Goal: Task Accomplishment & Management: Complete application form

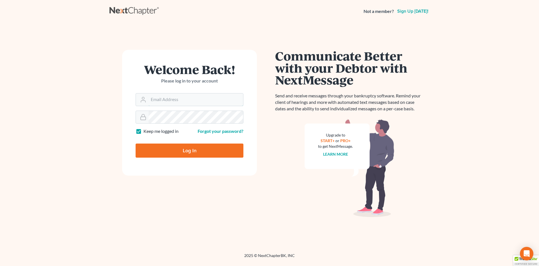
type input "[EMAIL_ADDRESS][DOMAIN_NAME]"
click at [156, 149] on input "Log In" at bounding box center [190, 150] width 108 height 14
type input "Thinking..."
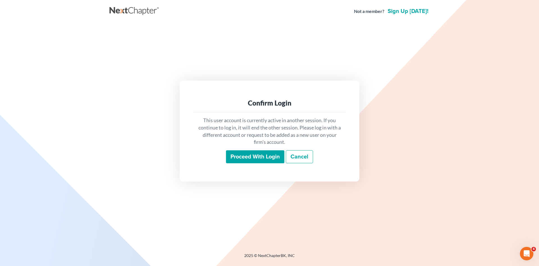
click at [269, 157] on input "Proceed with login" at bounding box center [255, 156] width 58 height 13
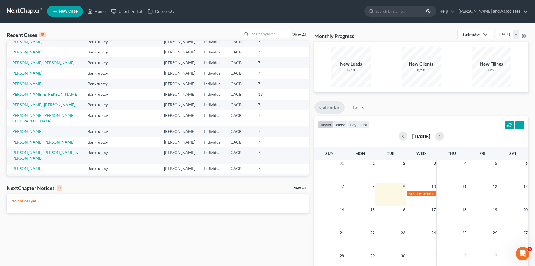
scroll to position [94, 0]
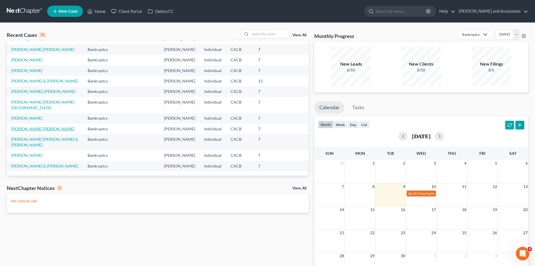
click at [37, 131] on link "[PERSON_NAME] [PERSON_NAME]" at bounding box center [42, 128] width 63 height 5
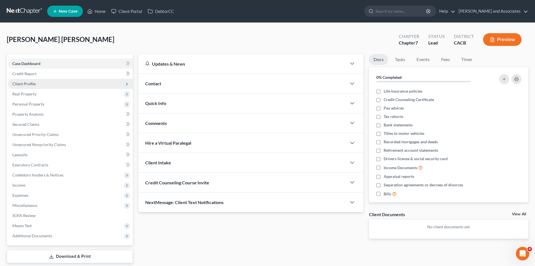
click at [59, 88] on span "Client Profile" at bounding box center [70, 84] width 125 height 10
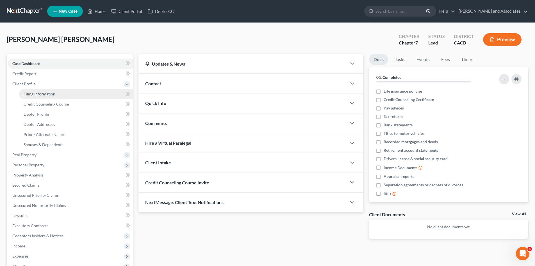
click at [54, 93] on span "Filing Information" at bounding box center [40, 93] width 32 height 5
select select "1"
select select "0"
select select "4"
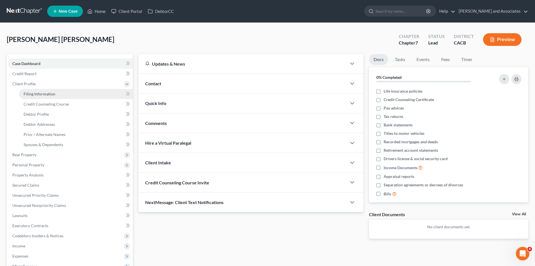
select select "0"
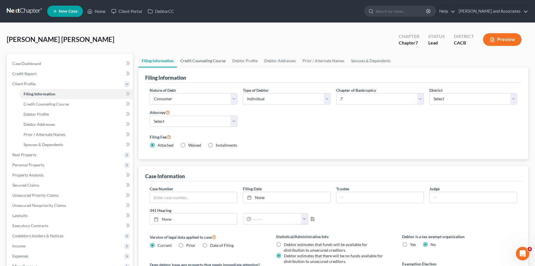
click at [201, 64] on link "Credit Counseling Course" at bounding box center [203, 60] width 52 height 13
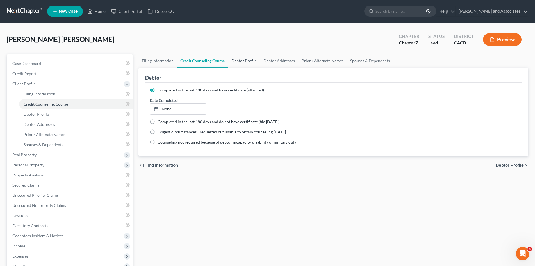
click at [244, 61] on link "Debtor Profile" at bounding box center [244, 60] width 32 height 13
select select "0"
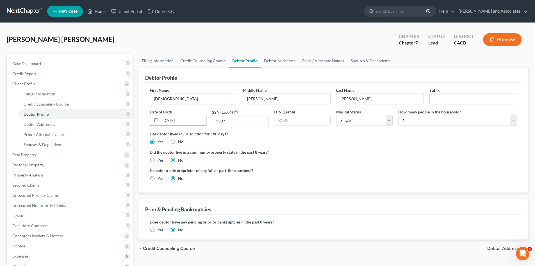
click at [173, 120] on input "05/05/1993" at bounding box center [183, 120] width 46 height 11
type input "05/02/1993"
click at [284, 66] on link "Debtor Addresses" at bounding box center [280, 60] width 38 height 13
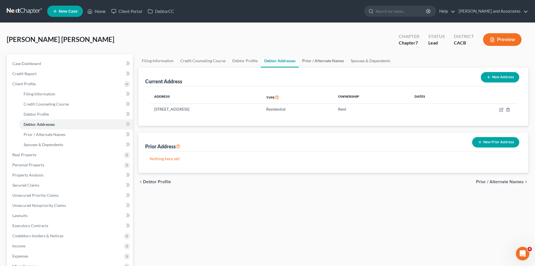
click at [315, 63] on link "Prior / Alternate Names" at bounding box center [323, 60] width 49 height 13
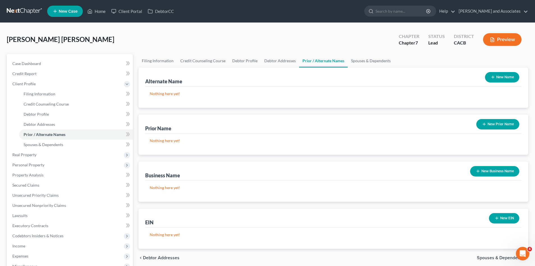
click at [498, 76] on button "New Name" at bounding box center [502, 77] width 34 height 10
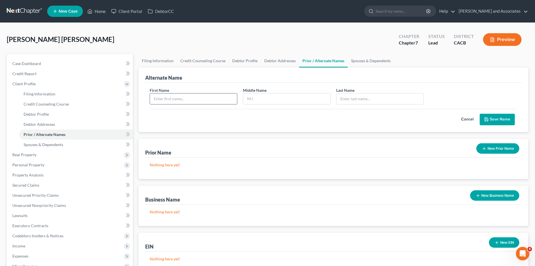
click at [168, 99] on input "text" at bounding box center [193, 98] width 87 height 11
type input "Jesus"
click at [392, 102] on input "text" at bounding box center [380, 98] width 87 height 11
type input "Zurita"
click at [503, 119] on button "Save Name" at bounding box center [497, 120] width 35 height 12
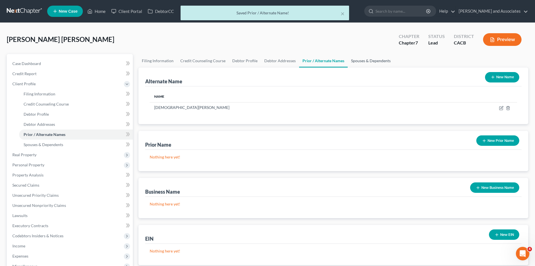
click at [370, 63] on link "Spouses & Dependents" at bounding box center [371, 60] width 46 height 13
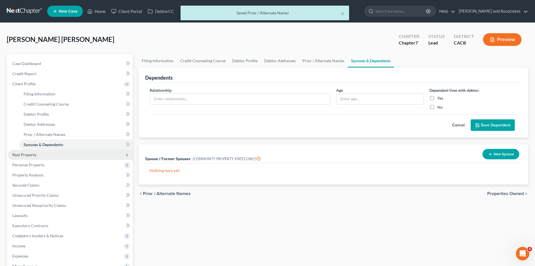
click at [40, 153] on span "Real Property" at bounding box center [70, 154] width 125 height 10
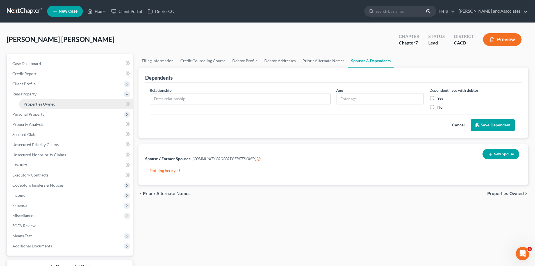
click at [52, 107] on link "Properties Owned" at bounding box center [76, 104] width 114 height 10
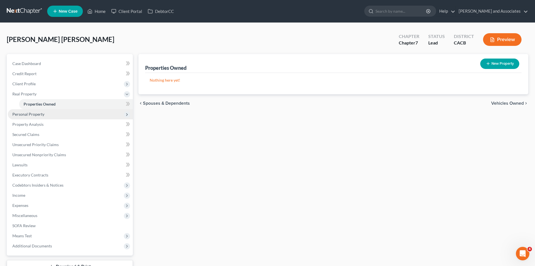
click at [66, 115] on span "Personal Property" at bounding box center [70, 114] width 125 height 10
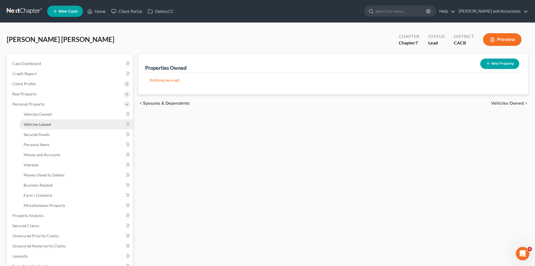
click at [61, 119] on link "Vehicles Leased" at bounding box center [76, 124] width 114 height 10
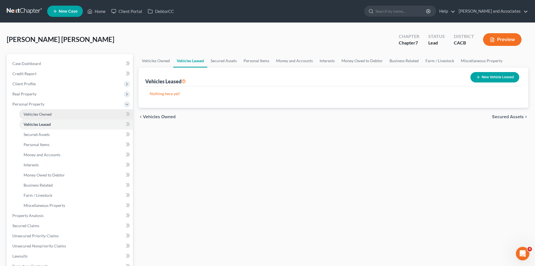
click at [62, 115] on link "Vehicles Owned" at bounding box center [76, 114] width 114 height 10
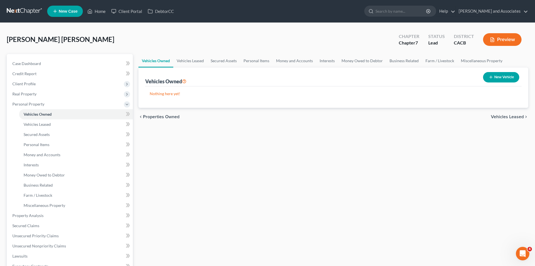
click at [508, 74] on button "New Vehicle" at bounding box center [501, 77] width 36 height 10
select select "0"
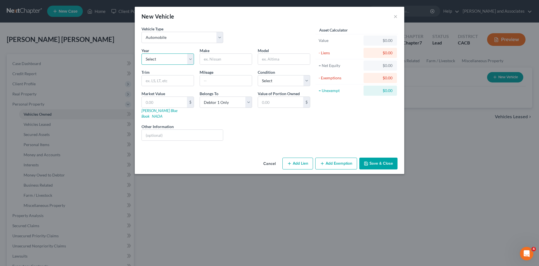
click at [178, 55] on select "Select 2026 2025 2024 2023 2022 2021 2020 2019 2018 2017 2016 2015 2014 2013 20…" at bounding box center [168, 58] width 53 height 11
select select "9"
click at [142, 53] on select "Select 2026 2025 2024 2023 2022 2021 2020 2019 2018 2017 2016 2015 2014 2013 20…" at bounding box center [168, 58] width 53 height 11
click at [228, 60] on input "text" at bounding box center [226, 59] width 52 height 11
type input "GMC"
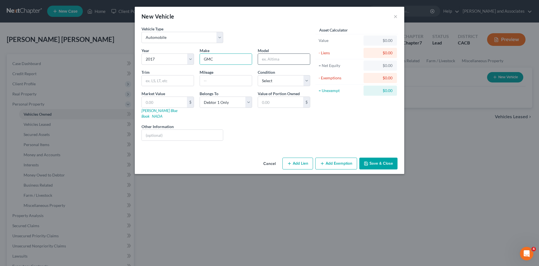
click at [295, 62] on input "text" at bounding box center [284, 59] width 52 height 11
type input "Sierra"
click at [280, 79] on select "Select Excellent Very Good Good Fair Poor" at bounding box center [284, 80] width 53 height 11
select select "3"
click at [258, 75] on select "Select Excellent Very Good Good Fair Poor" at bounding box center [284, 80] width 53 height 11
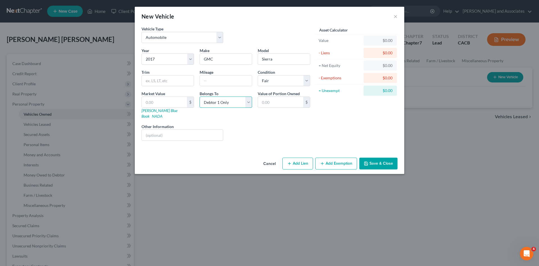
click at [232, 97] on select "Select Debtor 1 Only Debtor 2 Only Debtor 1 And Debtor 2 Only At Least One Of T…" at bounding box center [226, 101] width 53 height 11
select select "3"
click at [200, 96] on select "Select Debtor 1 Only Debtor 2 Only Debtor 1 And Debtor 2 Only At Least One Of T…" at bounding box center [226, 101] width 53 height 11
click at [231, 82] on input "text" at bounding box center [226, 80] width 52 height 11
type input "92k"
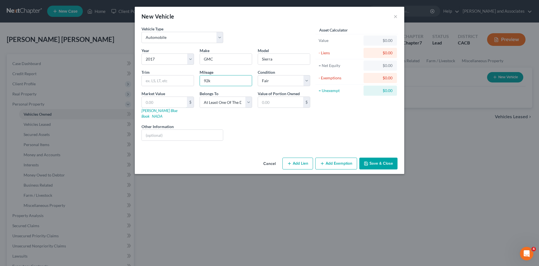
drag, startPoint x: 175, startPoint y: 99, endPoint x: 195, endPoint y: 100, distance: 19.7
click at [175, 99] on input "text" at bounding box center [164, 102] width 45 height 11
click at [388, 162] on button "Save & Close" at bounding box center [379, 163] width 38 height 12
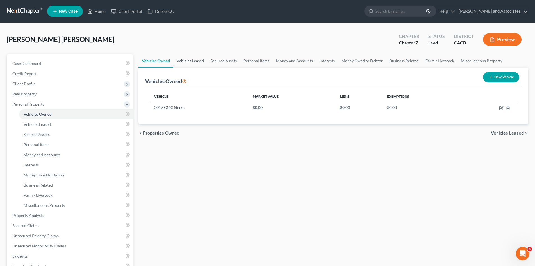
click at [185, 59] on link "Vehicles Leased" at bounding box center [190, 60] width 34 height 13
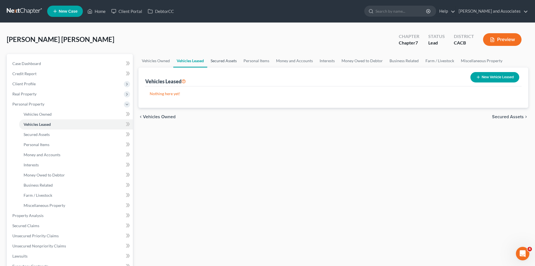
click at [227, 61] on link "Secured Assets" at bounding box center [223, 60] width 33 height 13
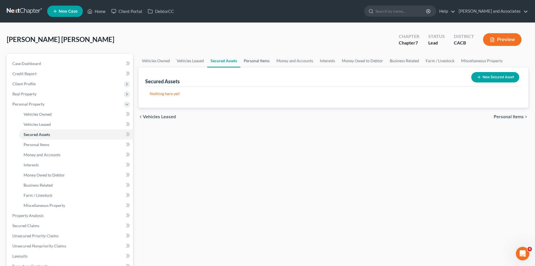
click at [249, 59] on link "Personal Items" at bounding box center [257, 60] width 33 height 13
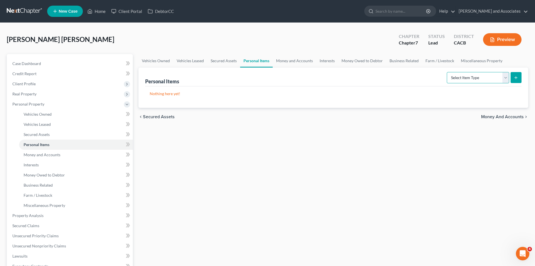
click at [498, 78] on select "Select Item Type Clothing Collectibles Of Value Electronics Firearms Household …" at bounding box center [478, 77] width 62 height 11
select select "clothing"
click at [448, 72] on select "Select Item Type Clothing Collectibles Of Value Electronics Firearms Household …" at bounding box center [478, 77] width 62 height 11
click at [523, 79] on div "Personal Items Select Item Type Clothing Collectibles Of Value Electronics Fire…" at bounding box center [334, 87] width 390 height 40
click at [513, 76] on button "submit" at bounding box center [516, 77] width 11 height 11
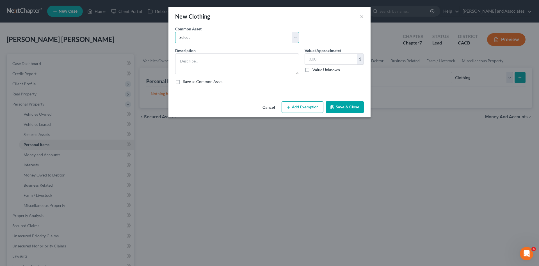
click at [256, 38] on select "Select Clothing for Family of" at bounding box center [237, 37] width 124 height 11
select select "0"
click at [175, 32] on select "Select Clothing for Family of" at bounding box center [237, 37] width 124 height 11
click at [250, 60] on textarea "Clothing for Family of" at bounding box center [237, 63] width 124 height 21
type textarea "Clothing for Family of 1"
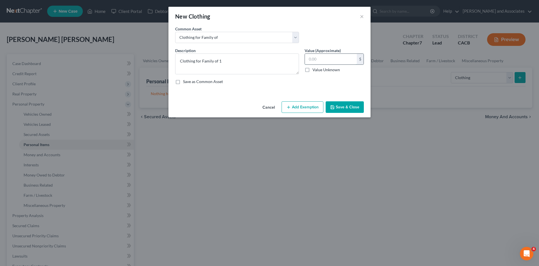
click at [328, 60] on input "text" at bounding box center [331, 59] width 52 height 11
type input "100"
click at [300, 104] on button "Add Exemption" at bounding box center [303, 107] width 42 height 12
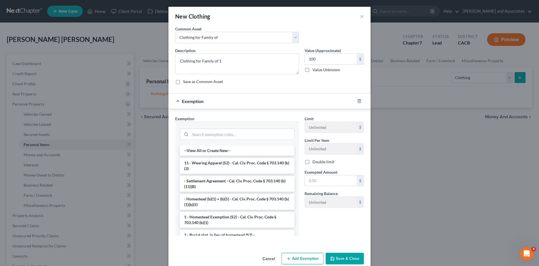
click at [222, 167] on li "11 - Wearing Apparel (S2) - Cal. Civ. Proc. Code § 703.140 (b)(3)" at bounding box center [237, 166] width 115 height 16
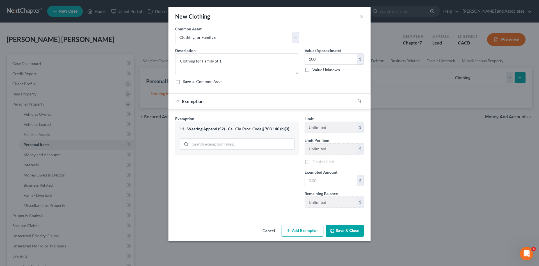
drag, startPoint x: 338, startPoint y: 177, endPoint x: 335, endPoint y: 172, distance: 6.3
click at [338, 177] on input "text" at bounding box center [331, 180] width 52 height 11
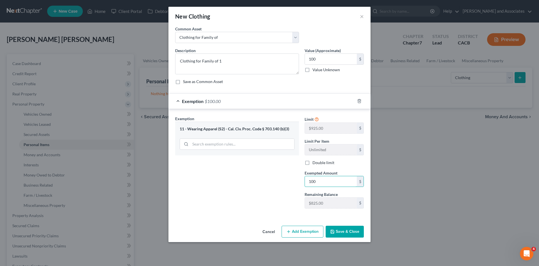
type input "100"
click at [358, 230] on button "Save & Close" at bounding box center [345, 231] width 38 height 12
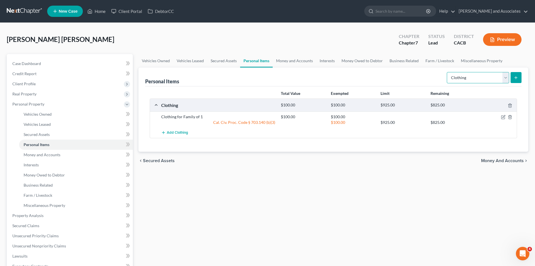
click at [477, 80] on select "Select Item Type Clothing Collectibles Of Value Electronics Firearms Household …" at bounding box center [478, 77] width 62 height 11
select select "electronics"
click at [448, 72] on select "Select Item Type Clothing Collectibles Of Value Electronics Firearms Household …" at bounding box center [478, 77] width 62 height 11
click at [517, 77] on icon "submit" at bounding box center [516, 77] width 4 height 4
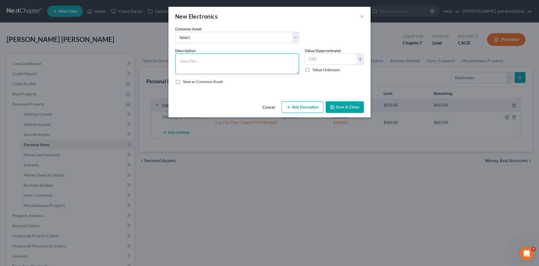
click at [216, 70] on textarea at bounding box center [237, 63] width 124 height 21
type textarea "1 phone, 1 tv, 1 laptop"
click at [345, 56] on input "text" at bounding box center [331, 59] width 52 height 11
type input "1,500"
click at [314, 102] on button "Add Exemption" at bounding box center [303, 107] width 42 height 12
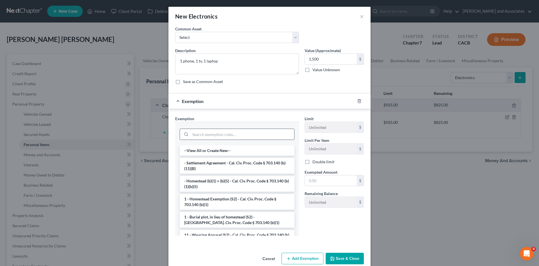
click at [208, 135] on input "search" at bounding box center [243, 134] width 104 height 11
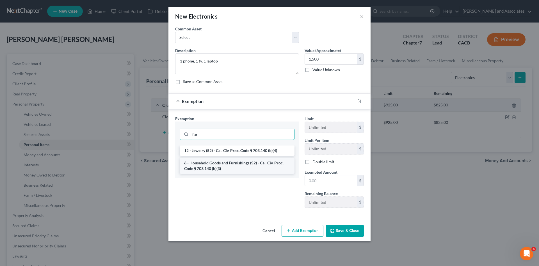
type input "fur"
click at [215, 161] on li "6 - Household Goods and Furnishings (S2) - Cal. Civ. Proc. Code § 703.140 (b)(3)" at bounding box center [237, 166] width 115 height 16
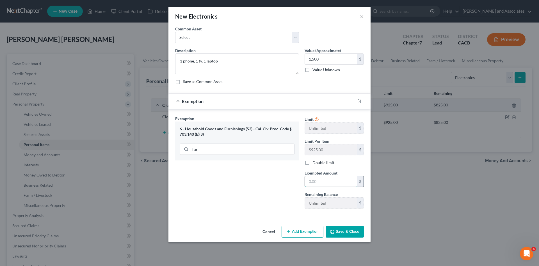
click at [334, 182] on input "text" at bounding box center [331, 181] width 52 height 11
type input "1,500"
click at [342, 227] on button "Save & Close" at bounding box center [345, 231] width 38 height 12
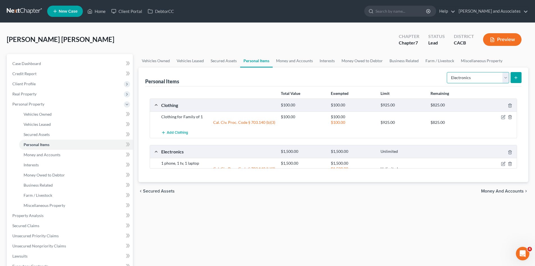
click at [487, 80] on select "Select Item Type Clothing Collectibles Of Value Electronics Firearms Household …" at bounding box center [478, 77] width 62 height 11
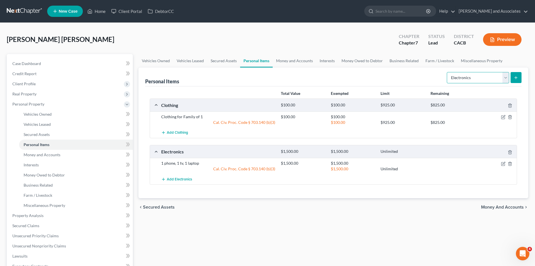
select select "firearms"
click at [448, 72] on select "Select Item Type Clothing Collectibles Of Value Electronics Firearms Household …" at bounding box center [478, 77] width 62 height 11
click at [511, 77] on button "submit" at bounding box center [516, 77] width 11 height 11
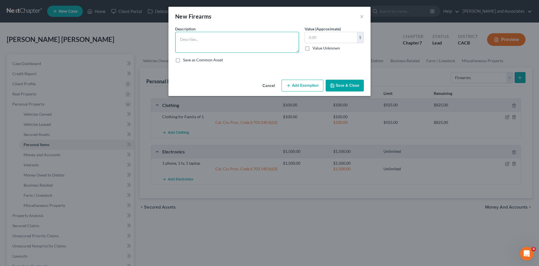
click at [192, 36] on textarea at bounding box center [237, 42] width 124 height 21
type textarea "AR 15, hand gun"
click at [328, 35] on input "text" at bounding box center [331, 37] width 52 height 11
type input "1,500"
click at [296, 84] on button "Add Exemption" at bounding box center [303, 86] width 42 height 12
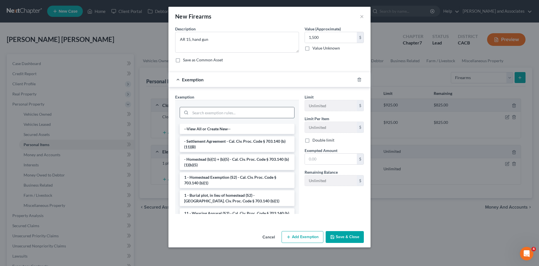
click at [233, 111] on input "search" at bounding box center [243, 112] width 104 height 11
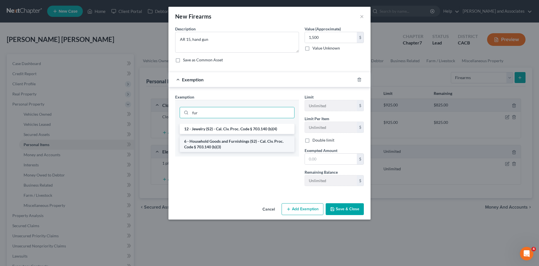
type input "fur"
click at [208, 145] on li "6 - Household Goods and Furnishings (S2) - Cal. Civ. Proc. Code § 703.140 (b)(3)" at bounding box center [237, 144] width 115 height 16
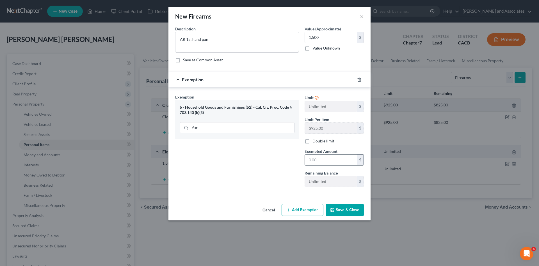
click at [322, 160] on input "text" at bounding box center [331, 159] width 52 height 11
type input "1,500"
drag, startPoint x: 311, startPoint y: 160, endPoint x: 296, endPoint y: 163, distance: 15.7
click at [296, 163] on div "Exemption Set must be selected for CA. Exemption * 6 - Household Goods and Furn…" at bounding box center [270, 142] width 194 height 97
type input "1,000"
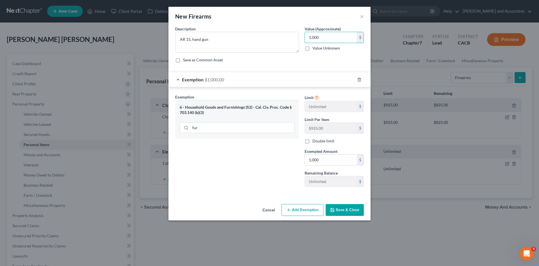
type input "1,000"
click at [332, 204] on button "Save & Close" at bounding box center [345, 210] width 38 height 12
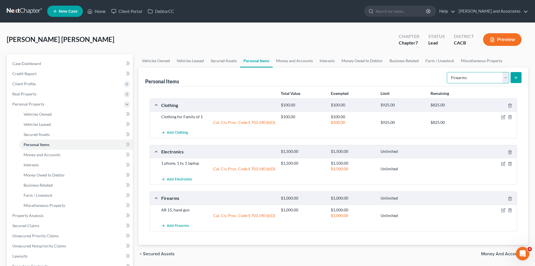
click at [456, 82] on select "Select Item Type Clothing Collectibles Of Value Electronics Firearms Household …" at bounding box center [478, 77] width 62 height 11
select select "pets"
click at [448, 72] on select "Select Item Type Clothing Collectibles Of Value Electronics Firearms Household …" at bounding box center [478, 77] width 62 height 11
click at [519, 80] on button "submit" at bounding box center [516, 77] width 11 height 11
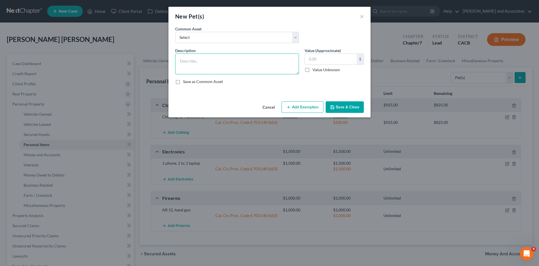
click at [223, 56] on textarea at bounding box center [237, 63] width 124 height 21
type textarea "3 dogs"
click at [322, 60] on input "text" at bounding box center [331, 59] width 52 height 11
type input "60"
click at [304, 107] on button "Add Exemption" at bounding box center [303, 107] width 42 height 12
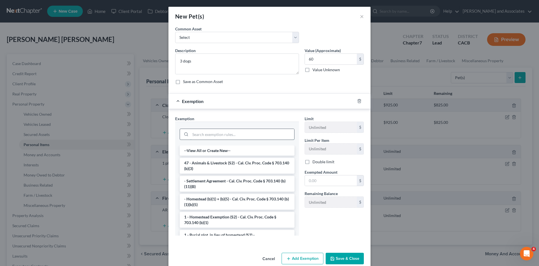
click at [251, 134] on input "search" at bounding box center [243, 134] width 104 height 11
type input "a"
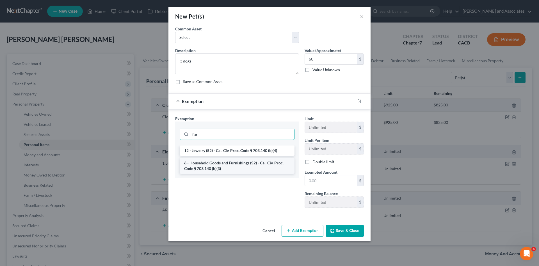
type input "fur"
click at [240, 166] on li "6 - Household Goods and Furnishings (S2) - Cal. Civ. Proc. Code § 703.140 (b)(3)" at bounding box center [237, 166] width 115 height 16
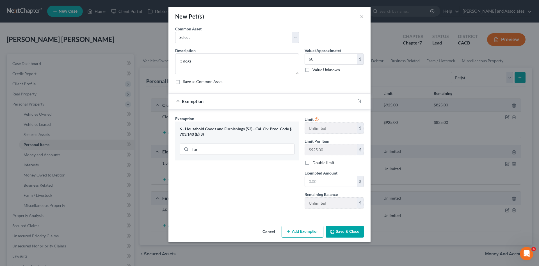
click at [344, 188] on div "Limit Unlimited $ Limit Per Item $925.00 $ Double limit Exempted Amount * $ Rem…" at bounding box center [334, 163] width 65 height 97
click at [344, 182] on input "text" at bounding box center [331, 181] width 52 height 11
type input "60"
click at [335, 229] on icon "button" at bounding box center [332, 231] width 4 height 4
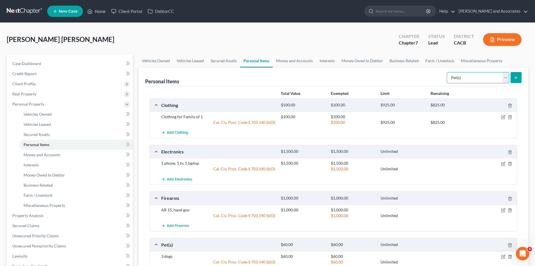
click at [464, 76] on select "Select Item Type Clothing Collectibles Of Value Electronics Firearms Household …" at bounding box center [478, 77] width 62 height 11
click at [282, 60] on link "Money and Accounts" at bounding box center [295, 60] width 44 height 13
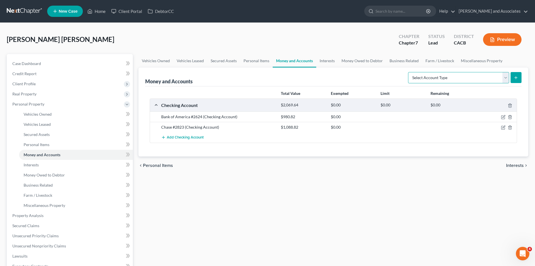
click at [439, 77] on select "Select Account Type Brokerage Cash on Hand Certificates of Deposit Checking Acc…" at bounding box center [458, 77] width 101 height 11
click at [328, 63] on link "Interests" at bounding box center [327, 60] width 22 height 13
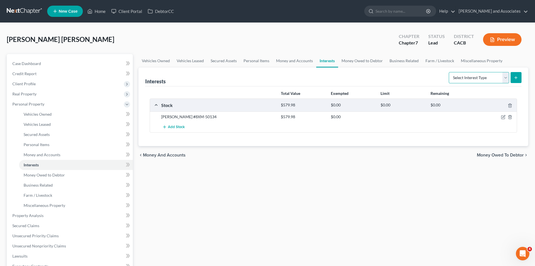
click at [485, 76] on select "Select Interest Type 401K Annuity Bond Education IRA Government Bond Government…" at bounding box center [479, 77] width 60 height 11
click at [212, 143] on div "Total Value Exempted Limit Remaining Stock $579.98 $0.00 $0.00 $0.00 Merrill #8…" at bounding box center [333, 116] width 377 height 60
click at [501, 117] on icon "button" at bounding box center [503, 117] width 4 height 4
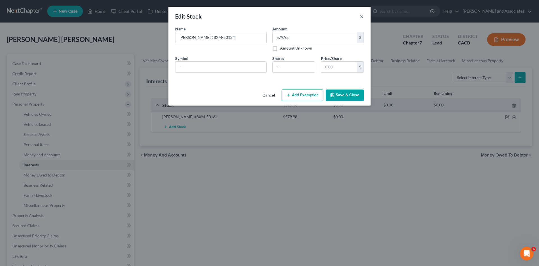
click at [360, 17] on button "×" at bounding box center [362, 16] width 4 height 7
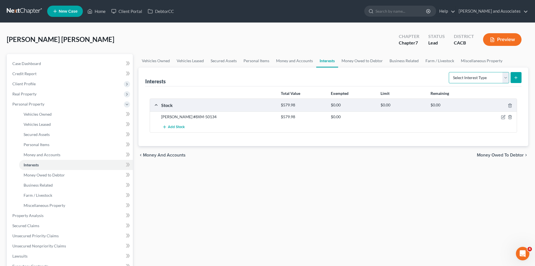
click at [482, 74] on select "Select Interest Type 401K Annuity Bond Education IRA Government Bond Government…" at bounding box center [479, 77] width 60 height 11
select select "401k"
click at [450, 72] on select "Select Interest Type 401K Annuity Bond Education IRA Government Bond Government…" at bounding box center [479, 77] width 60 height 11
click at [515, 75] on icon "submit" at bounding box center [516, 77] width 4 height 4
click at [521, 78] on button "submit" at bounding box center [516, 77] width 11 height 11
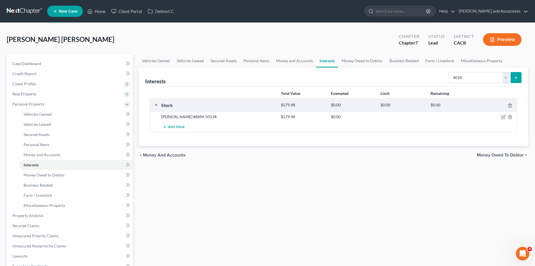
click at [516, 78] on line "submit" at bounding box center [516, 77] width 0 height 3
click at [494, 78] on select "Select Interest Type 401K Annuity Bond Education IRA Government Bond Government…" at bounding box center [479, 77] width 60 height 11
click at [450, 72] on select "Select Interest Type 401K Annuity Bond Education IRA Government Bond Government…" at bounding box center [479, 77] width 60 height 11
click at [525, 77] on div "Interests Select Interest Type 401K Annuity Bond Education IRA Government Bond …" at bounding box center [334, 106] width 390 height 78
click at [512, 77] on button "submit" at bounding box center [516, 77] width 11 height 11
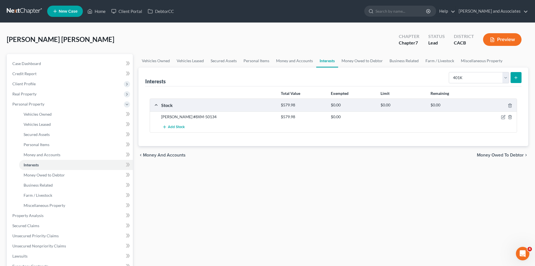
click at [512, 77] on button "submit" at bounding box center [516, 77] width 11 height 11
click at [489, 72] on select "Select Interest Type 401K Annuity Bond Education IRA Government Bond Government…" at bounding box center [479, 77] width 60 height 11
select select "401k"
click at [450, 72] on select "Select Interest Type 401K Annuity Bond Education IRA Government Bond Government…" at bounding box center [479, 77] width 60 height 11
click at [515, 78] on icon "submit" at bounding box center [516, 77] width 4 height 4
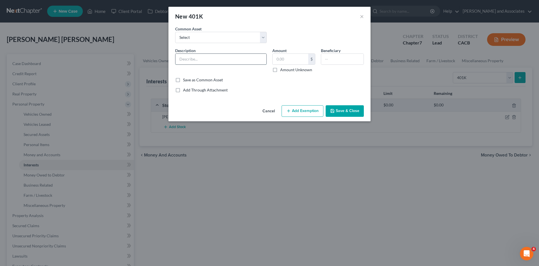
click at [204, 56] on input "text" at bounding box center [221, 59] width 91 height 11
type input "401 k check stmt"
click at [346, 110] on button "Save & Close" at bounding box center [345, 111] width 38 height 12
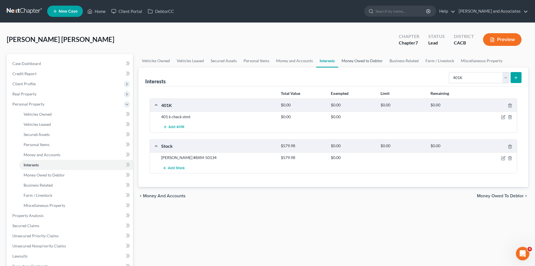
click at [355, 59] on link "Money Owed to Debtor" at bounding box center [362, 60] width 48 height 13
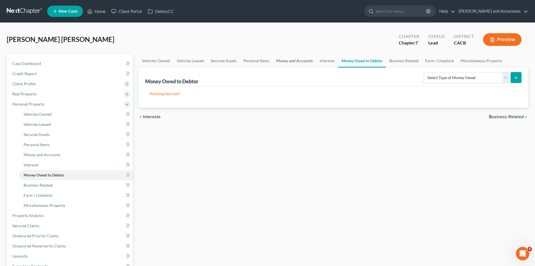
click at [313, 61] on link "Money and Accounts" at bounding box center [295, 60] width 44 height 13
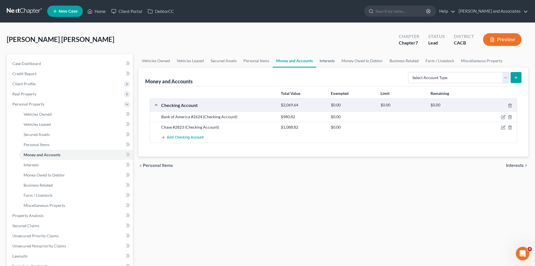
click at [323, 60] on link "Interests" at bounding box center [327, 60] width 22 height 13
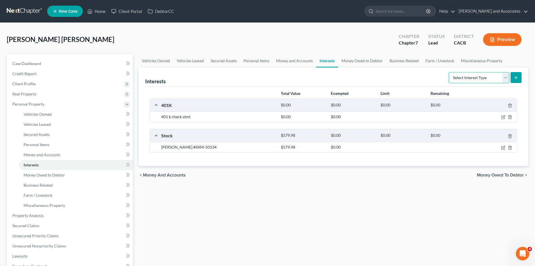
click at [465, 77] on select "Select Interest Type 401K Annuity Bond Education IRA Government Bond Government…" at bounding box center [479, 77] width 60 height 11
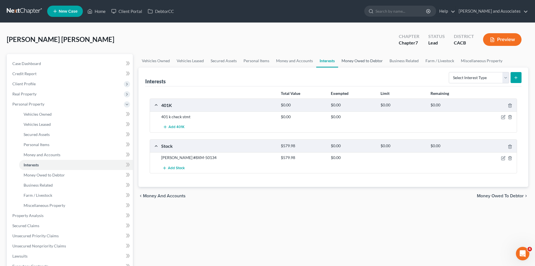
click at [355, 57] on link "Money Owed to Debtor" at bounding box center [362, 60] width 48 height 13
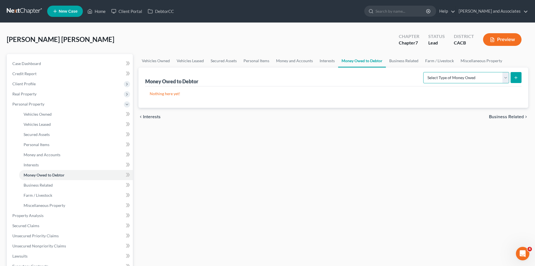
click at [471, 73] on select "Select Type of Money Owed Accounts Receivable Alimony Child Support Claims Agai…" at bounding box center [466, 77] width 86 height 11
select select "expected_tax_refund"
click at [424, 72] on select "Select Type of Money Owed Accounts Receivable Alimony Child Support Claims Agai…" at bounding box center [466, 77] width 86 height 11
click at [514, 72] on button "submit" at bounding box center [516, 77] width 11 height 11
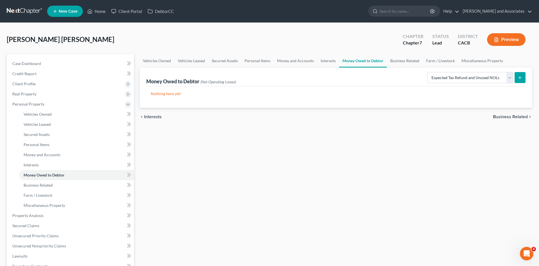
select select "0"
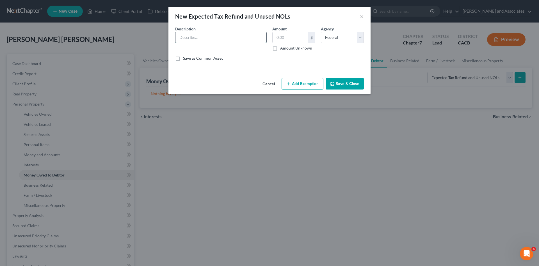
click at [226, 36] on input "text" at bounding box center [221, 37] width 91 height 11
type input "Expecting a 2025 tax refund - federal"
click at [354, 82] on button "Save & Close" at bounding box center [345, 84] width 38 height 12
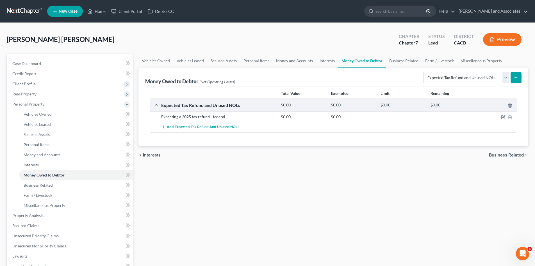
click at [519, 76] on button "submit" at bounding box center [516, 77] width 11 height 11
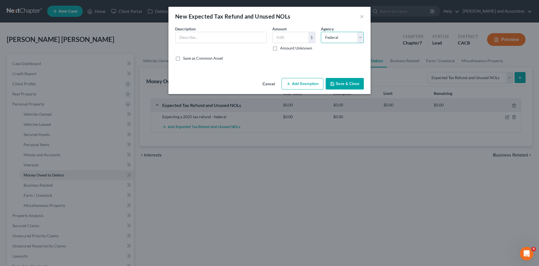
click at [337, 35] on select "Select Federal State Local" at bounding box center [342, 37] width 43 height 11
select select "1"
click at [321, 32] on select "Select Federal State Local" at bounding box center [342, 37] width 43 height 11
click at [230, 35] on input "text" at bounding box center [221, 37] width 91 height 11
type input "expecting a 2025 tax refund- state"
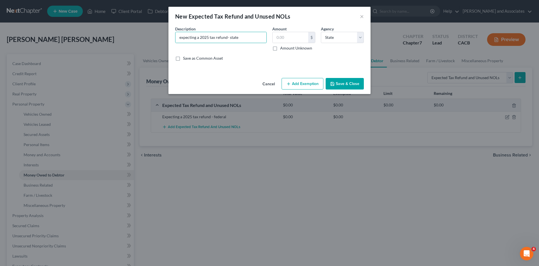
click at [355, 83] on button "Save & Close" at bounding box center [345, 84] width 38 height 12
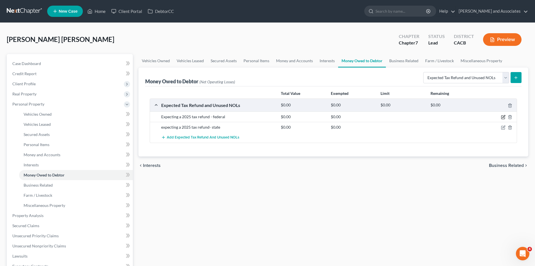
click at [505, 118] on icon "button" at bounding box center [503, 117] width 4 height 4
select select "0"
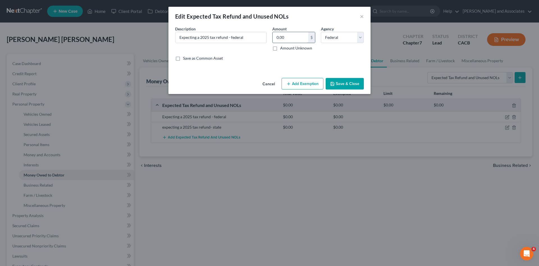
click at [296, 37] on input "0.00" at bounding box center [291, 37] width 36 height 11
type input "331"
click at [295, 79] on button "Add Exemption" at bounding box center [303, 84] width 42 height 12
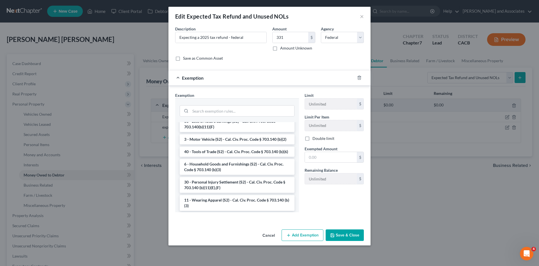
scroll to position [328, 0]
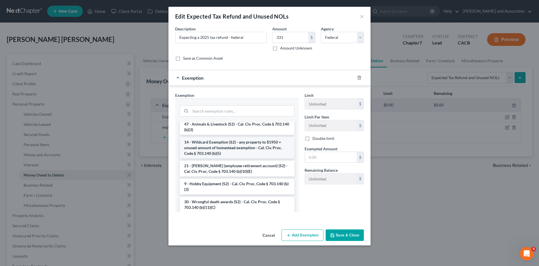
click at [228, 158] on li "14 - Wildcard Exemption (S2) - any property to $1950 + unused amount of homeste…" at bounding box center [237, 147] width 115 height 21
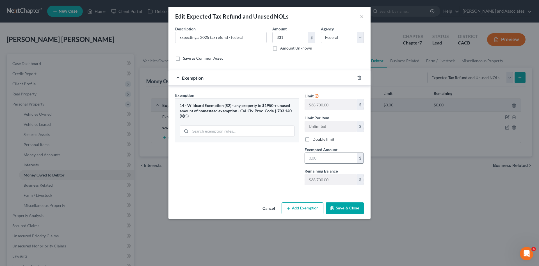
click at [334, 162] on input "text" at bounding box center [331, 158] width 52 height 11
type input "331"
click at [341, 206] on button "Save & Close" at bounding box center [345, 208] width 38 height 12
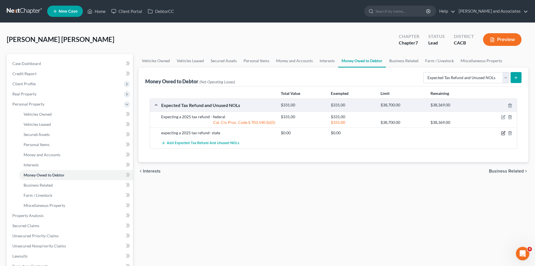
click at [503, 134] on icon "button" at bounding box center [504, 132] width 3 height 3
select select "1"
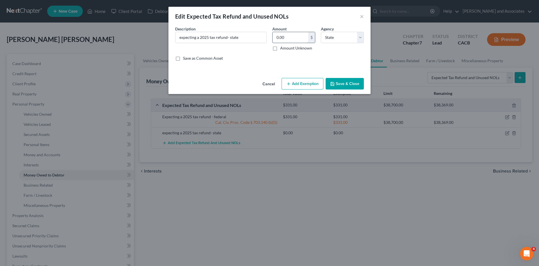
click at [295, 40] on input "0.00" at bounding box center [291, 37] width 36 height 11
type input "548"
click at [300, 78] on button "Add Exemption" at bounding box center [303, 84] width 42 height 12
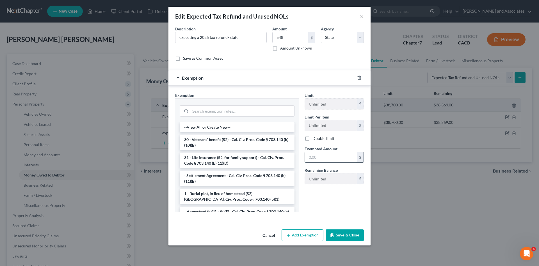
click at [319, 153] on input "text" at bounding box center [331, 157] width 52 height 11
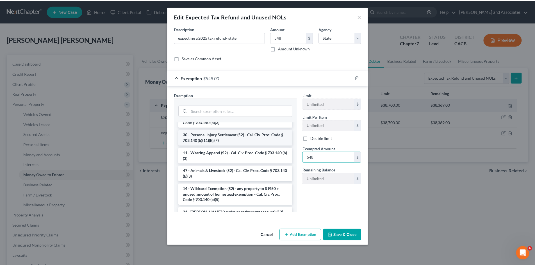
scroll to position [281, 0]
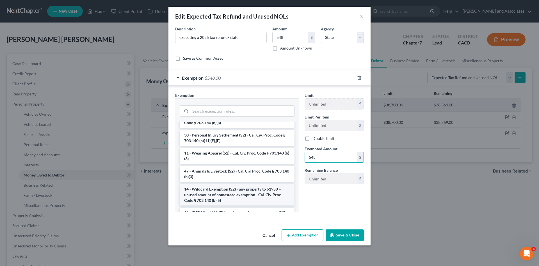
type input "548"
click at [221, 204] on li "14 - Wildcard Exemption (S2) - any property to $1950 + unused amount of homeste…" at bounding box center [237, 194] width 115 height 21
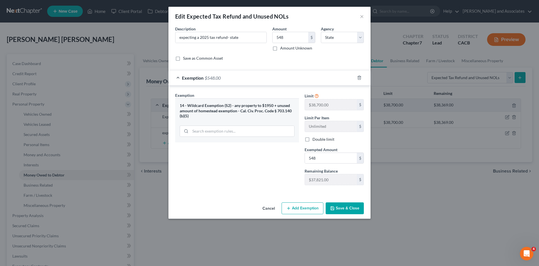
click at [343, 209] on button "Save & Close" at bounding box center [345, 208] width 38 height 12
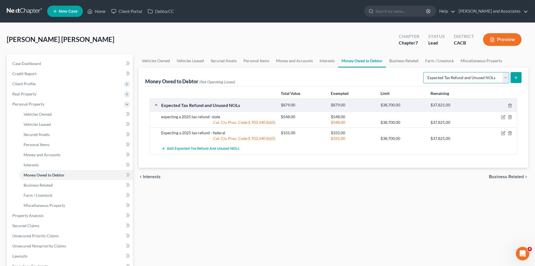
click at [452, 76] on select "Select Type of Money Owed Accounts Receivable Alimony Child Support Claims Agai…" at bounding box center [466, 77] width 86 height 11
drag, startPoint x: 369, startPoint y: 224, endPoint x: 371, endPoint y: 200, distance: 24.2
click at [369, 224] on div "Vehicles Owned Vehicles Leased Secured Assets Personal Items Money and Accounts…" at bounding box center [334, 209] width 396 height 310
click at [395, 57] on link "Business Related" at bounding box center [404, 60] width 36 height 13
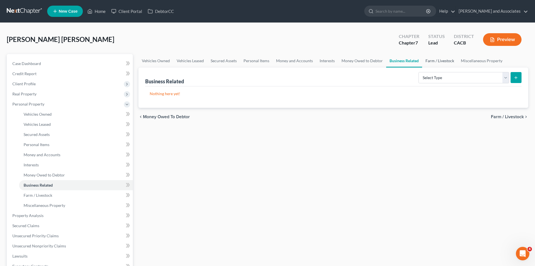
click at [440, 62] on link "Farm / Livestock" at bounding box center [439, 60] width 35 height 13
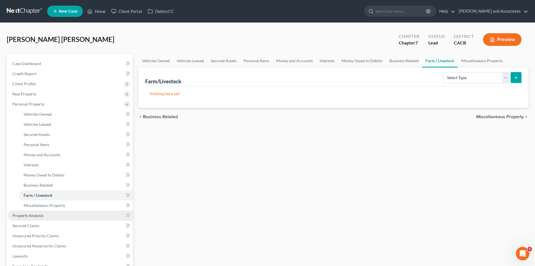
click at [36, 217] on span "Property Analysis" at bounding box center [27, 215] width 31 height 5
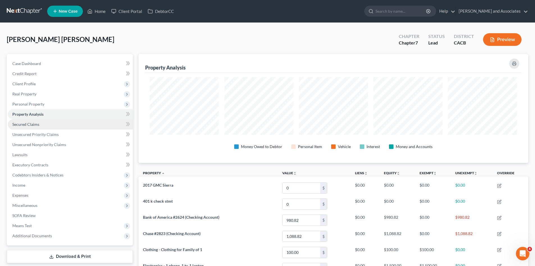
scroll to position [109, 390]
click at [34, 128] on link "Secured Claims" at bounding box center [70, 124] width 125 height 10
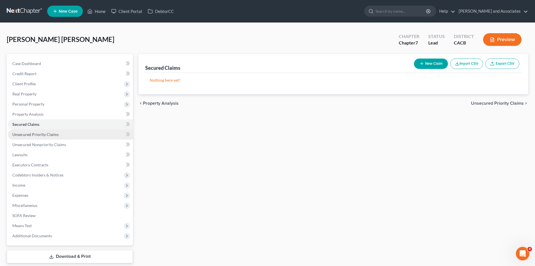
click at [51, 134] on span "Unsecured Priority Claims" at bounding box center [35, 134] width 46 height 5
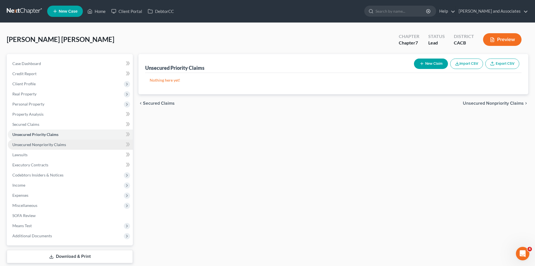
click at [53, 143] on span "Unsecured Nonpriority Claims" at bounding box center [39, 144] width 54 height 5
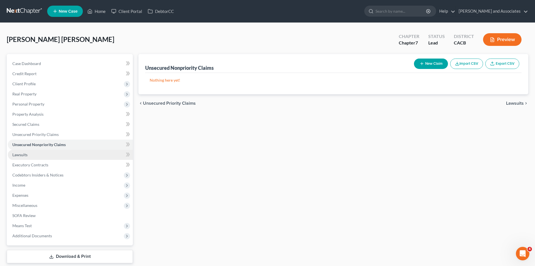
click at [56, 156] on link "Lawsuits" at bounding box center [70, 154] width 125 height 10
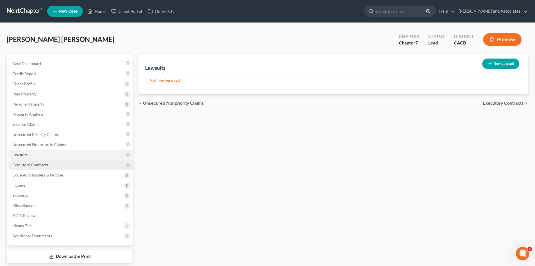
click at [62, 169] on link "Executory Contracts" at bounding box center [70, 165] width 125 height 10
click at [64, 154] on link "Lawsuits" at bounding box center [70, 154] width 125 height 10
click at [61, 174] on span "Codebtors Insiders & Notices" at bounding box center [37, 174] width 51 height 5
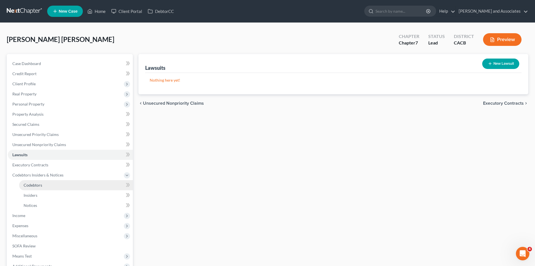
click at [59, 184] on link "Codebtors" at bounding box center [76, 185] width 114 height 10
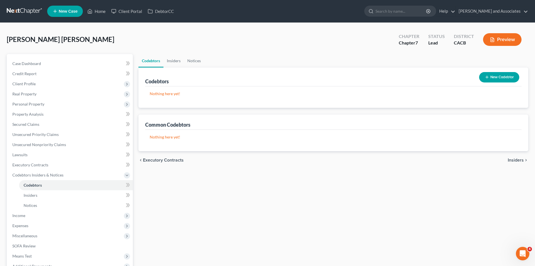
click at [494, 79] on button "New Codebtor" at bounding box center [499, 77] width 40 height 10
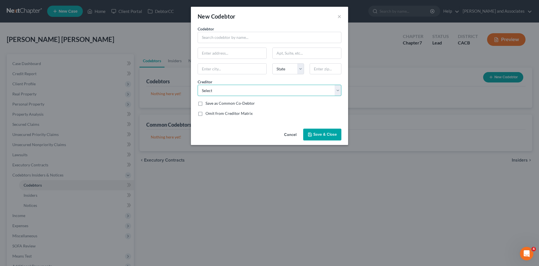
click at [289, 93] on select "Select" at bounding box center [270, 90] width 144 height 11
click at [262, 89] on select "Select" at bounding box center [270, 90] width 144 height 11
click at [259, 92] on select "Select" at bounding box center [270, 90] width 144 height 11
click at [260, 123] on div "Codebtor * Codebtor * State AL AK AR AZ CA CO CT DE DC FL GA GU HI ID IL IN IA …" at bounding box center [269, 76] width 157 height 100
click at [289, 89] on select "Select" at bounding box center [270, 90] width 144 height 11
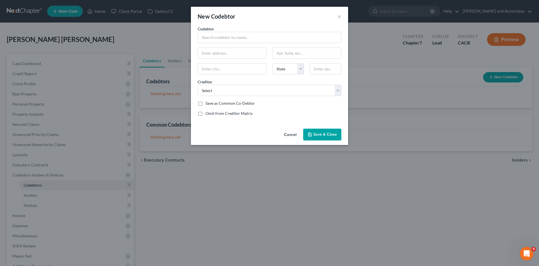
click at [277, 119] on div "Codebtor * Codebtor * State AL AK AR AZ CA CO CT DE DC FL GA GU HI ID IL IN IA …" at bounding box center [269, 73] width 149 height 95
click at [341, 15] on button "×" at bounding box center [340, 16] width 4 height 7
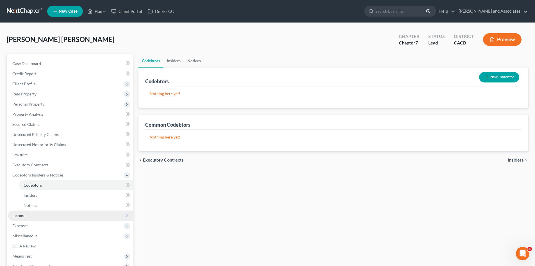
click at [32, 214] on span "Income" at bounding box center [70, 215] width 125 height 10
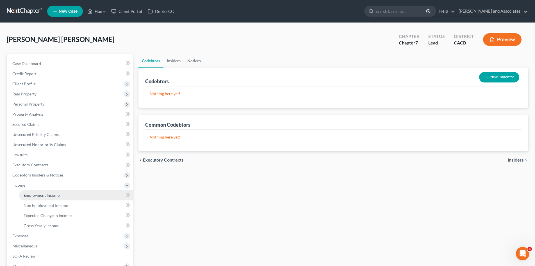
click at [58, 193] on span "Employment Income" at bounding box center [42, 194] width 36 height 5
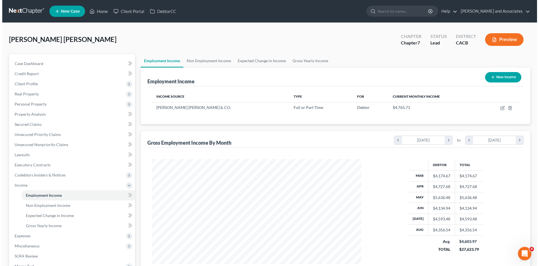
scroll to position [105, 221]
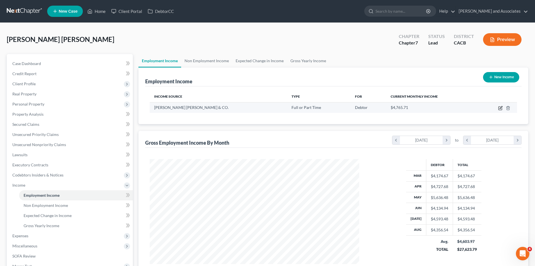
click at [501, 108] on icon "button" at bounding box center [501, 107] width 3 height 3
select select "0"
select select "36"
select select "2"
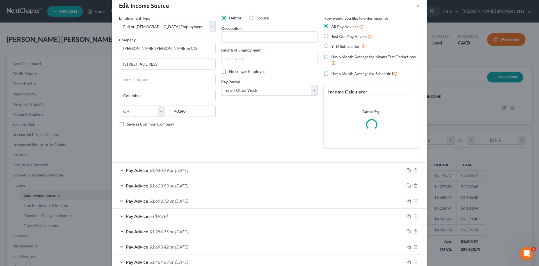
scroll to position [0, 0]
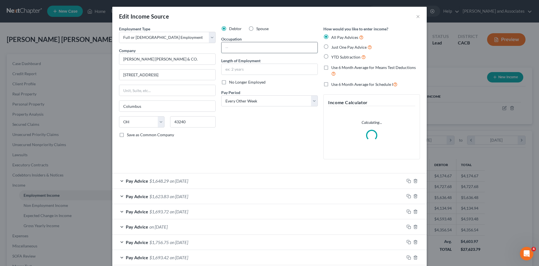
click at [252, 46] on input "text" at bounding box center [270, 47] width 96 height 11
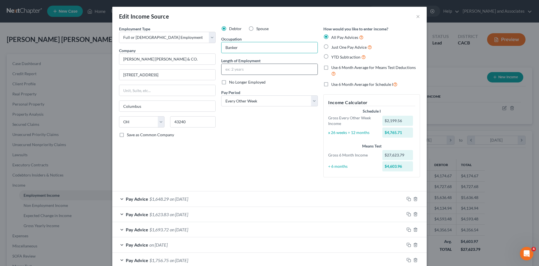
type input "Banker"
click at [243, 68] on input "text" at bounding box center [270, 69] width 96 height 11
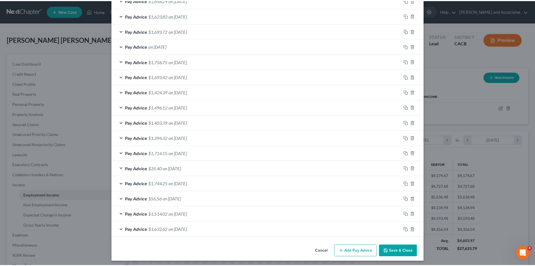
scroll to position [201, 0]
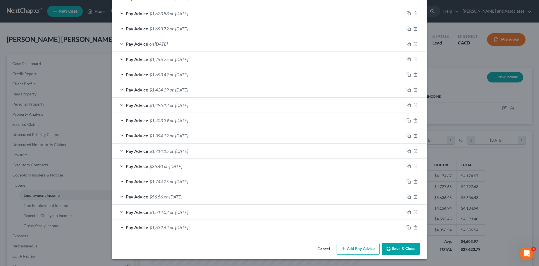
type input "1 year"
click at [400, 251] on button "Save & Close" at bounding box center [401, 248] width 38 height 12
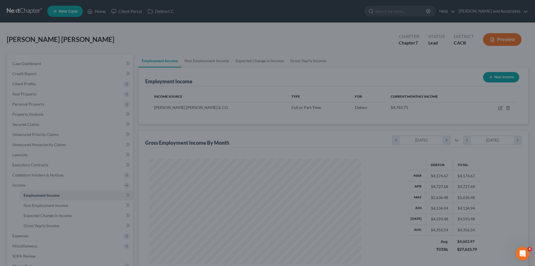
scroll to position [280871, 280755]
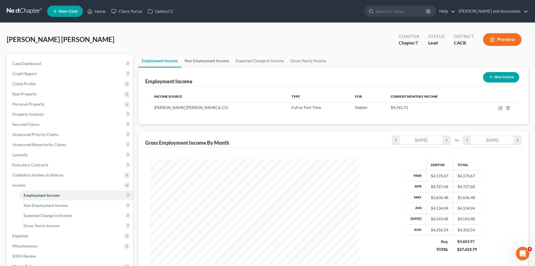
click at [208, 59] on link "Non Employment Income" at bounding box center [206, 60] width 51 height 13
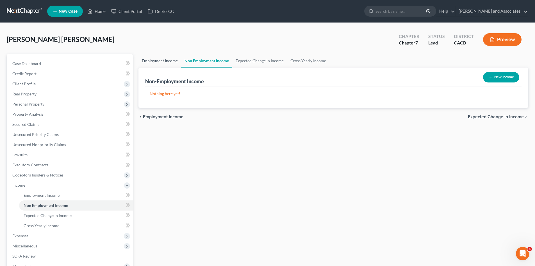
click at [161, 59] on link "Employment Income" at bounding box center [160, 60] width 43 height 13
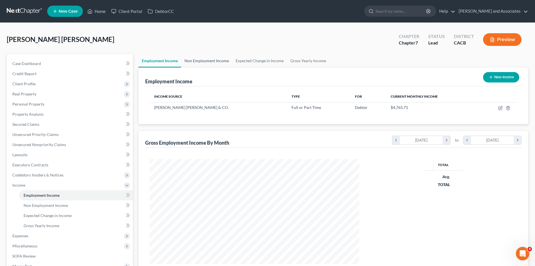
scroll to position [105, 221]
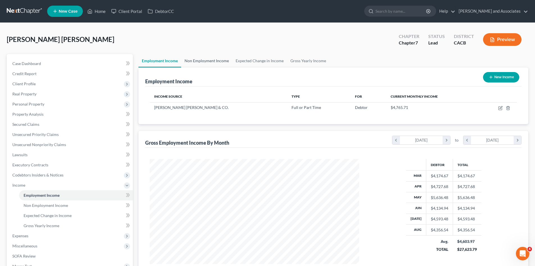
click at [200, 62] on link "Non Employment Income" at bounding box center [206, 60] width 51 height 13
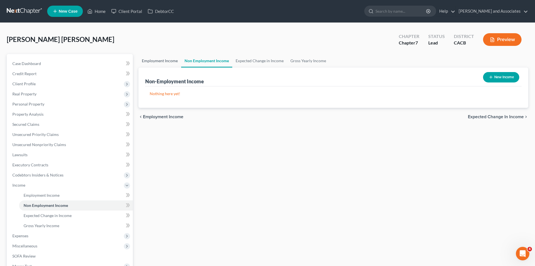
click at [168, 58] on link "Employment Income" at bounding box center [160, 60] width 43 height 13
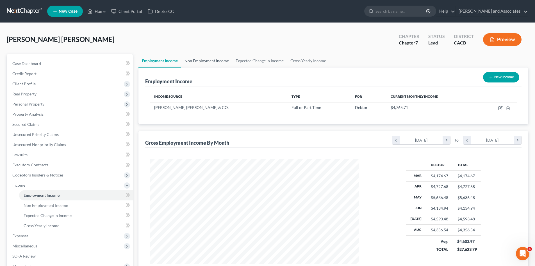
scroll to position [105, 221]
click at [210, 62] on link "Non Employment Income" at bounding box center [206, 60] width 51 height 13
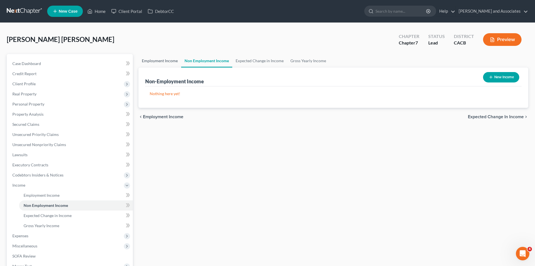
click at [167, 62] on link "Employment Income" at bounding box center [160, 60] width 43 height 13
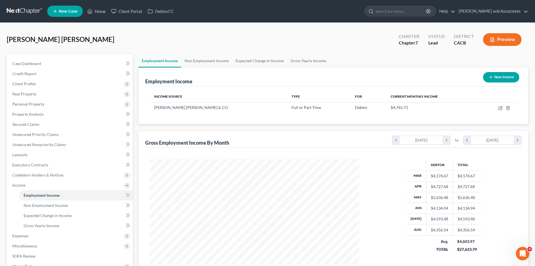
scroll to position [105, 221]
click at [212, 61] on link "Non Employment Income" at bounding box center [206, 60] width 51 height 13
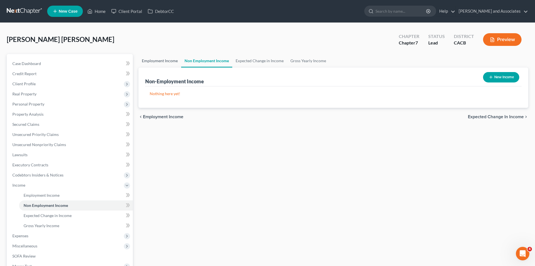
click at [154, 63] on link "Employment Income" at bounding box center [160, 60] width 43 height 13
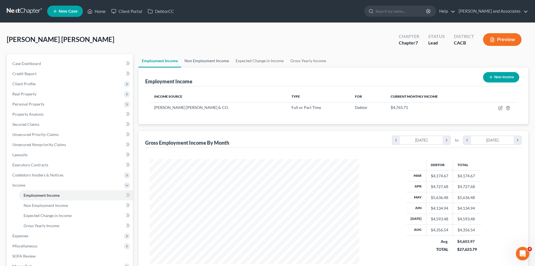
scroll to position [105, 221]
click at [203, 56] on link "Non Employment Income" at bounding box center [206, 60] width 51 height 13
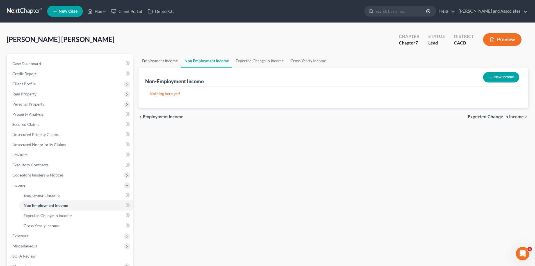
click at [493, 72] on button "New Income" at bounding box center [501, 77] width 36 height 10
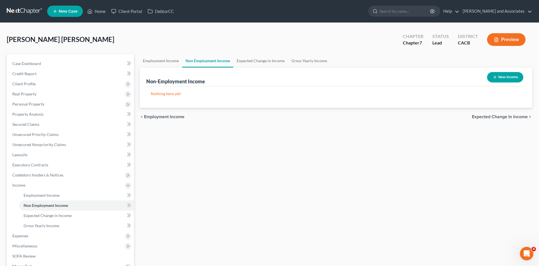
select select "0"
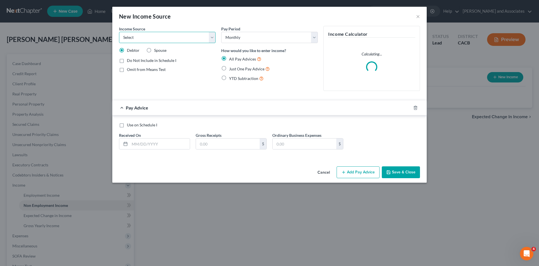
click at [179, 40] on select "Select Unemployment Disability (from employer) Pension Retirement Social Securi…" at bounding box center [167, 37] width 97 height 11
click at [322, 174] on button "Cancel" at bounding box center [323, 172] width 21 height 11
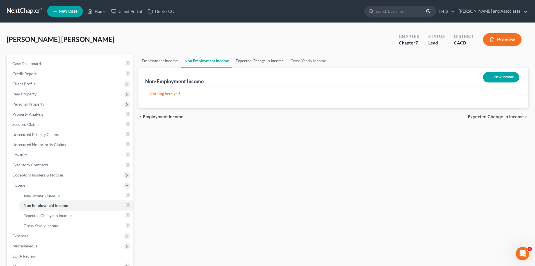
click at [258, 56] on link "Expected Change in Income" at bounding box center [259, 60] width 55 height 13
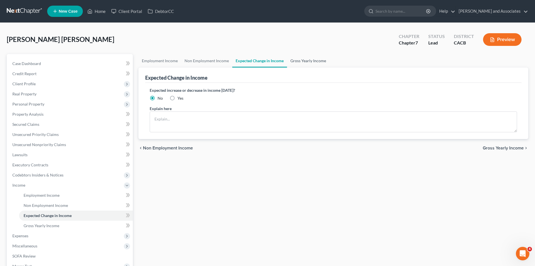
click at [307, 61] on link "Gross Yearly Income" at bounding box center [308, 60] width 42 height 13
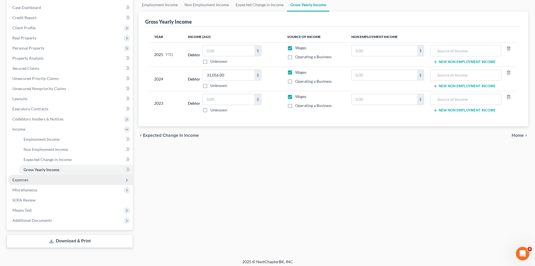
scroll to position [59, 0]
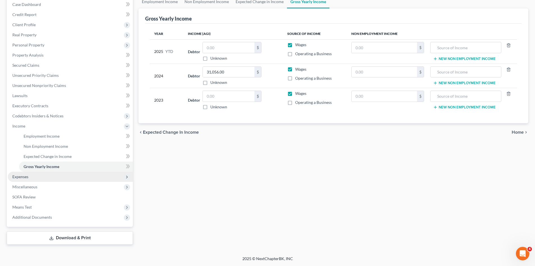
click at [50, 178] on span "Expenses" at bounding box center [70, 176] width 125 height 10
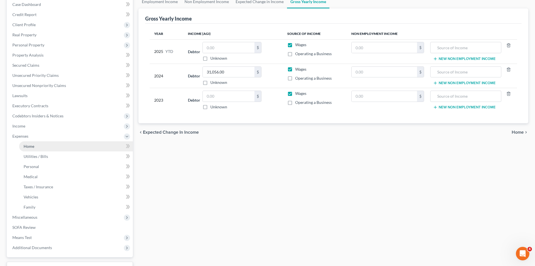
click at [49, 148] on link "Home" at bounding box center [76, 146] width 114 height 10
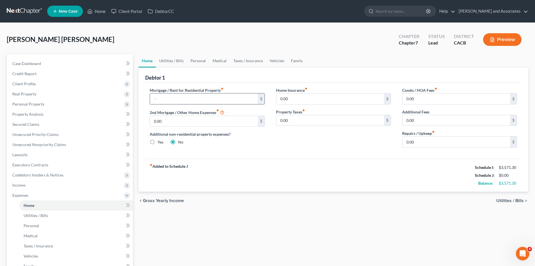
click at [221, 98] on input "text" at bounding box center [204, 98] width 108 height 11
type input "1,200"
click at [423, 141] on input "0.00" at bounding box center [457, 141] width 108 height 11
click at [167, 58] on link "Utilities / Bills" at bounding box center [171, 60] width 31 height 13
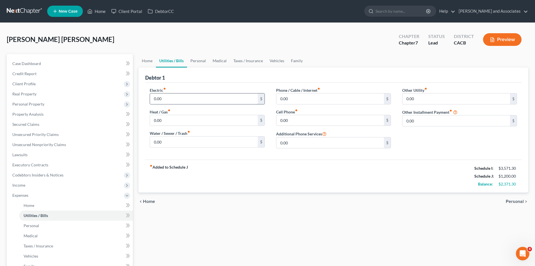
click at [171, 97] on input "0.00" at bounding box center [204, 98] width 108 height 11
click at [184, 125] on input "0.00" at bounding box center [204, 120] width 108 height 11
click at [196, 102] on input "text" at bounding box center [204, 98] width 108 height 11
click at [207, 100] on input "text" at bounding box center [204, 98] width 108 height 11
drag, startPoint x: 226, startPoint y: 147, endPoint x: 222, endPoint y: 143, distance: 5.8
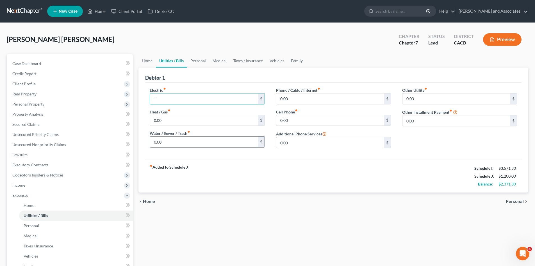
click at [226, 147] on input "0.00" at bounding box center [204, 141] width 108 height 11
click at [186, 117] on input "0.00" at bounding box center [204, 120] width 108 height 11
click at [183, 95] on input "text" at bounding box center [204, 98] width 108 height 11
click at [329, 101] on input "0.00" at bounding box center [330, 98] width 108 height 11
click at [298, 87] on label "Phone / Cable / Internet fiber_manual_record" at bounding box center [298, 90] width 44 height 6
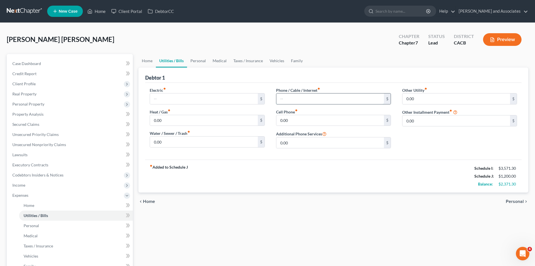
click at [305, 95] on input "text" at bounding box center [330, 98] width 108 height 11
type input "50"
click at [285, 185] on div "fiber_manual_record Added to Schedule J Schedule I: $3,571.30 Schedule J: $1,25…" at bounding box center [333, 175] width 377 height 33
click at [201, 60] on link "Personal" at bounding box center [198, 60] width 22 height 13
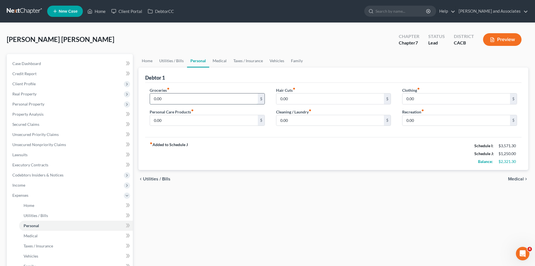
click at [200, 100] on input "0.00" at bounding box center [204, 98] width 108 height 11
type input "458"
drag, startPoint x: 222, startPoint y: 144, endPoint x: 225, endPoint y: 140, distance: 5.4
click at [222, 144] on div "fiber_manual_record Added to Schedule J Schedule I: $3,571.30 Schedule J: $1,70…" at bounding box center [333, 153] width 377 height 33
click at [210, 115] on input "0.00" at bounding box center [204, 120] width 108 height 11
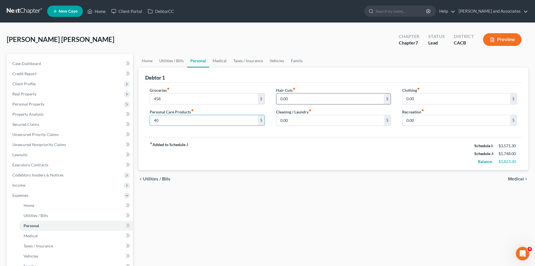
type input "40"
click at [307, 97] on input "0.00" at bounding box center [330, 98] width 108 height 11
type input "80"
click at [306, 125] on input "0.00" at bounding box center [330, 120] width 108 height 11
type input "40"
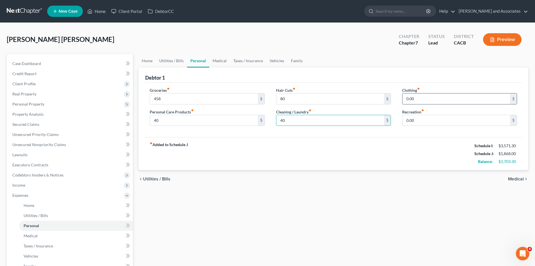
click at [431, 101] on input "0.00" at bounding box center [457, 98] width 108 height 11
type input "1"
type input "5"
type input "87"
click at [419, 122] on input "0.00" at bounding box center [457, 120] width 108 height 11
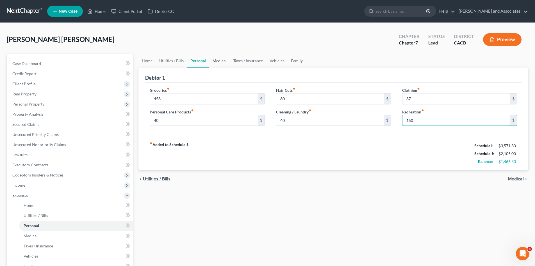
type input "150"
click at [213, 60] on link "Medical" at bounding box center [219, 60] width 21 height 13
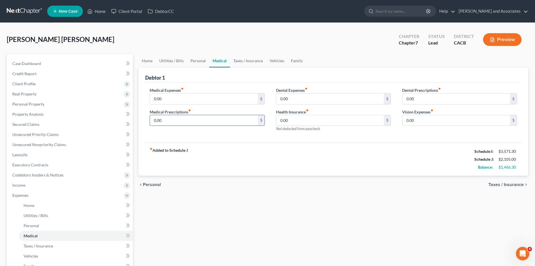
click at [185, 115] on input "0.00" at bounding box center [204, 120] width 108 height 11
type input "0"
click at [191, 100] on input "0.00" at bounding box center [204, 98] width 108 height 11
type input "100"
click at [288, 101] on input "0.00" at bounding box center [330, 98] width 108 height 11
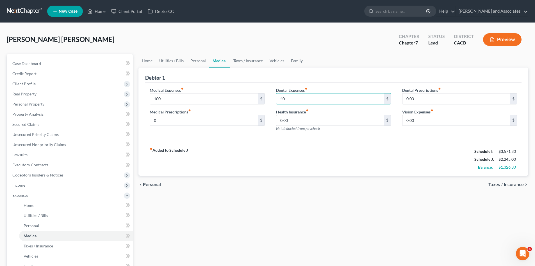
type input "40"
click at [357, 137] on div "Medical Expenses fiber_manual_record 100 $ Medical Prescriptions fiber_manual_r…" at bounding box center [333, 113] width 377 height 60
click at [421, 119] on input "0.00" at bounding box center [457, 120] width 108 height 11
drag, startPoint x: 427, startPoint y: 140, endPoint x: 428, endPoint y: 129, distance: 11.6
click at [427, 140] on div "Medical Expenses fiber_manual_record 100 $ Medical Prescriptions fiber_manual_r…" at bounding box center [333, 113] width 377 height 60
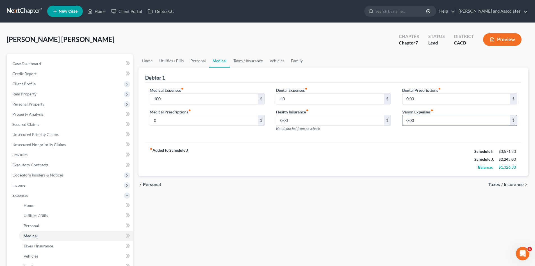
click at [428, 121] on input "0.00" at bounding box center [457, 120] width 108 height 11
type input "50"
click at [246, 57] on link "Taxes / Insurance" at bounding box center [248, 60] width 36 height 13
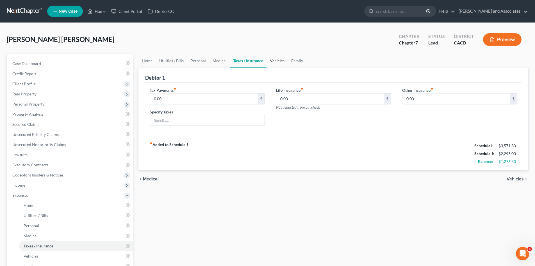
click at [282, 62] on link "Vehicles" at bounding box center [277, 60] width 21 height 13
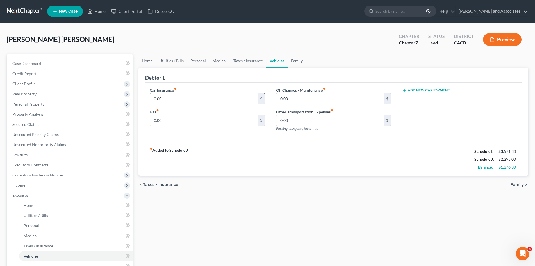
click at [177, 94] on input "0.00" at bounding box center [204, 98] width 108 height 11
type input "70"
click at [176, 117] on input "0.00" at bounding box center [204, 120] width 108 height 11
type input "3"
type input "260"
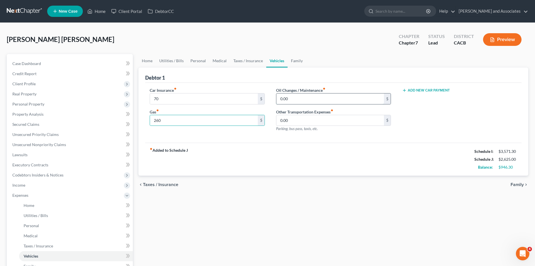
click at [295, 98] on input "0.00" at bounding box center [330, 98] width 108 height 11
type input "80"
click at [291, 63] on link "Family" at bounding box center [297, 60] width 19 height 13
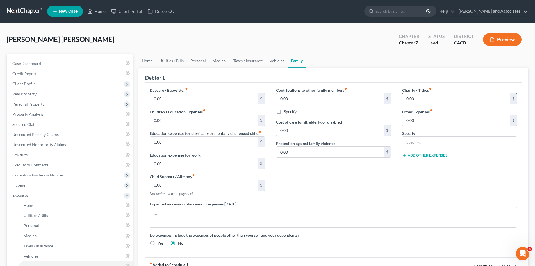
click at [435, 100] on input "0.00" at bounding box center [457, 98] width 108 height 11
click at [426, 141] on input "text" at bounding box center [460, 141] width 114 height 11
type input "Pet Expenses"
click at [423, 119] on input "0.00" at bounding box center [457, 120] width 108 height 11
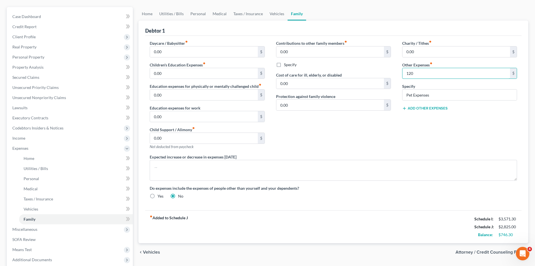
type input "120"
click at [424, 106] on button "Add Other Expenses" at bounding box center [425, 108] width 46 height 4
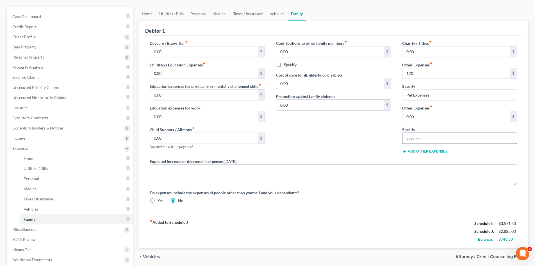
click at [426, 136] on input "text" at bounding box center [460, 138] width 114 height 11
type input "Streaming services"
click at [432, 116] on input "0.00" at bounding box center [457, 116] width 108 height 11
type input "40"
click at [350, 141] on div "Contributions to other family members fiber_manual_record 0.00 $ Specify Cost o…" at bounding box center [334, 99] width 126 height 118
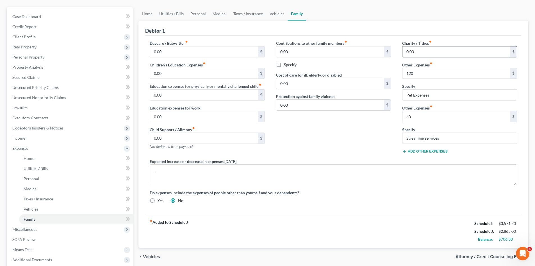
click at [428, 56] on input "0.00" at bounding box center [457, 51] width 108 height 11
type input "30"
click at [330, 155] on div "Contributions to other family members fiber_manual_record 0.00 $ Specify Cost o…" at bounding box center [334, 99] width 126 height 118
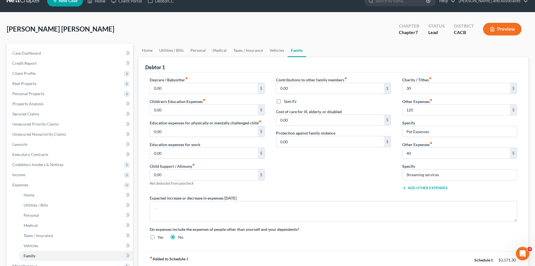
scroll to position [0, 0]
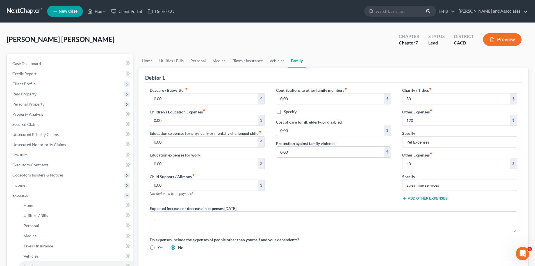
click at [281, 67] on div "Debtor 1" at bounding box center [333, 74] width 377 height 15
click at [278, 61] on link "Vehicles" at bounding box center [276, 60] width 21 height 13
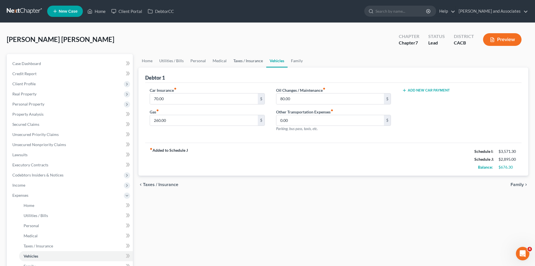
click at [257, 59] on link "Taxes / Insurance" at bounding box center [248, 60] width 36 height 13
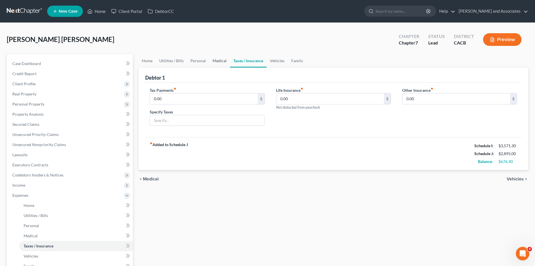
click at [226, 58] on link "Medical" at bounding box center [219, 60] width 21 height 13
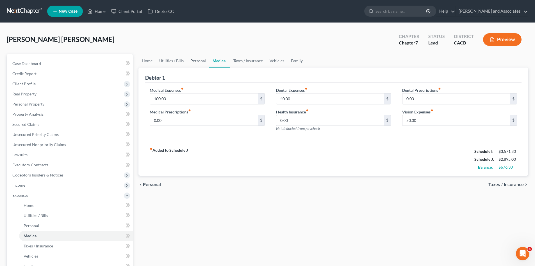
click at [197, 59] on link "Personal" at bounding box center [198, 60] width 22 height 13
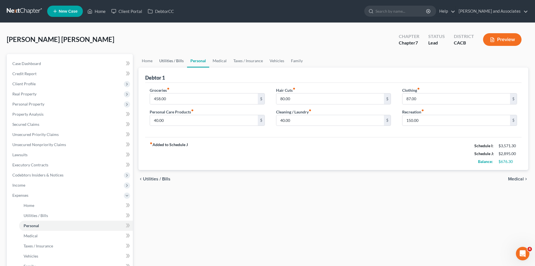
click at [168, 61] on link "Utilities / Bills" at bounding box center [171, 60] width 31 height 13
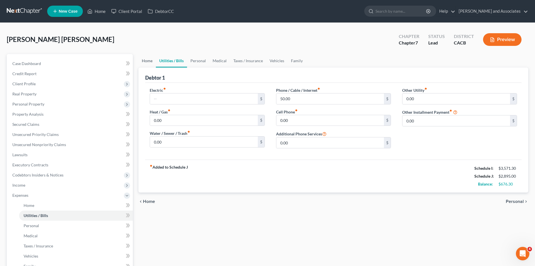
click at [151, 61] on link "Home" at bounding box center [147, 60] width 17 height 13
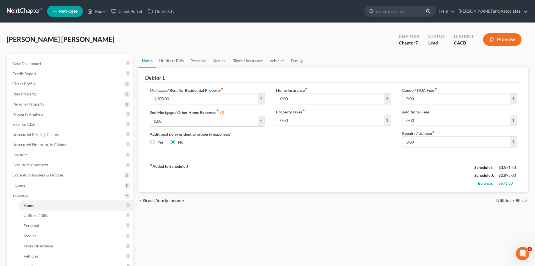
click at [167, 59] on link "Utilities / Bills" at bounding box center [171, 60] width 31 height 13
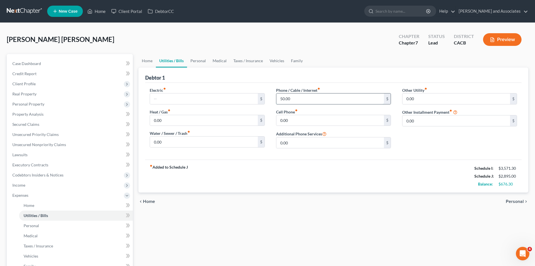
click at [310, 97] on input "50.00" at bounding box center [330, 98] width 108 height 11
type input "60"
click at [202, 62] on link "Personal" at bounding box center [198, 60] width 22 height 13
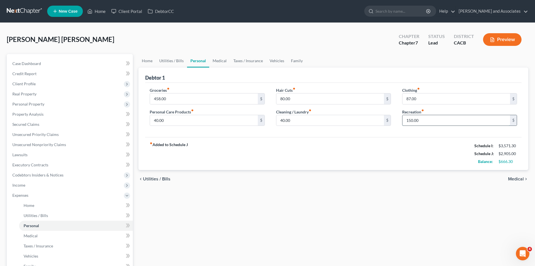
click at [431, 115] on input "150.00" at bounding box center [457, 120] width 108 height 11
type input "180"
click at [175, 123] on input "40.00" at bounding box center [204, 120] width 108 height 11
type input "45"
click at [312, 118] on input "40.00" at bounding box center [330, 120] width 108 height 11
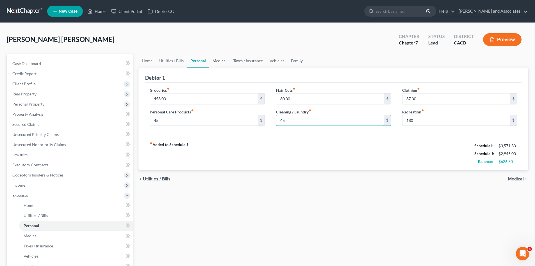
type input "45"
click at [215, 59] on link "Medical" at bounding box center [219, 60] width 21 height 13
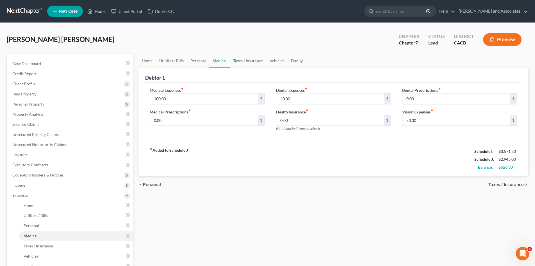
click at [437, 113] on div "Vision Expenses fiber_manual_record 50.00 $" at bounding box center [459, 117] width 115 height 17
click at [436, 117] on input "50.00" at bounding box center [457, 120] width 108 height 11
type input "55"
click at [207, 42] on div "Zurita Valerio, Jesus Upgraded Chapter Chapter 7 Status Lead District CACB Prev…" at bounding box center [268, 42] width 522 height 24
click at [242, 57] on link "Taxes / Insurance" at bounding box center [248, 60] width 36 height 13
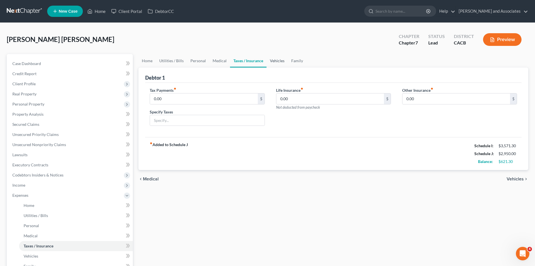
click at [273, 60] on link "Vehicles" at bounding box center [277, 60] width 21 height 13
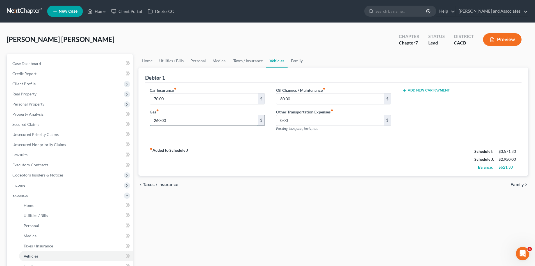
click at [190, 118] on input "260.00" at bounding box center [204, 120] width 108 height 11
type input "300"
click at [311, 100] on input "80.00" at bounding box center [330, 98] width 108 height 11
type input "85"
click at [272, 154] on div "fiber_manual_record Added to Schedule J Schedule I: $3,571.30 Schedule J: $2,99…" at bounding box center [333, 158] width 377 height 33
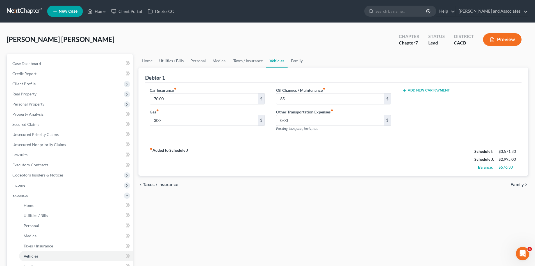
click at [169, 60] on link "Utilities / Bills" at bounding box center [171, 60] width 31 height 13
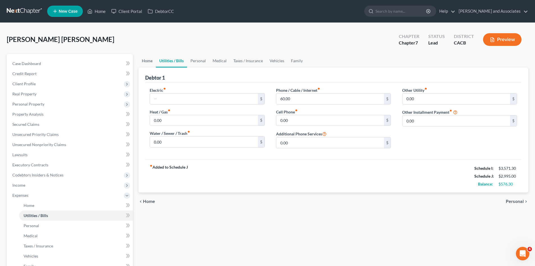
click at [143, 60] on link "Home" at bounding box center [147, 60] width 17 height 13
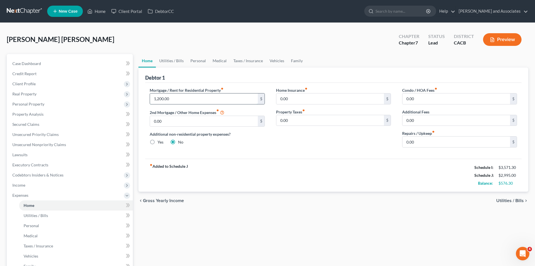
click at [178, 98] on input "1,200.00" at bounding box center [204, 98] width 108 height 11
type input "1,500"
click at [235, 153] on div "Mortgage / Rent for Residential Property fiber_manual_record 1,500 $ 2nd Mortga…" at bounding box center [333, 121] width 377 height 76
click at [295, 60] on link "Family" at bounding box center [297, 60] width 19 height 13
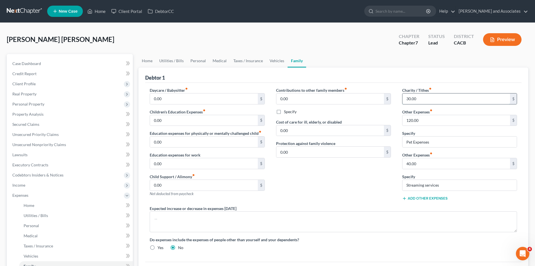
click at [432, 99] on input "30.00" at bounding box center [457, 98] width 108 height 11
type input "40"
click at [351, 178] on div "Contributions to other family members fiber_manual_record 0.00 $ Specify Cost o…" at bounding box center [334, 146] width 126 height 118
click at [272, 61] on link "Vehicles" at bounding box center [276, 60] width 21 height 13
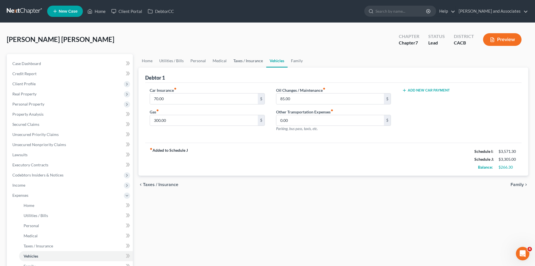
click at [251, 59] on link "Taxes / Insurance" at bounding box center [248, 60] width 36 height 13
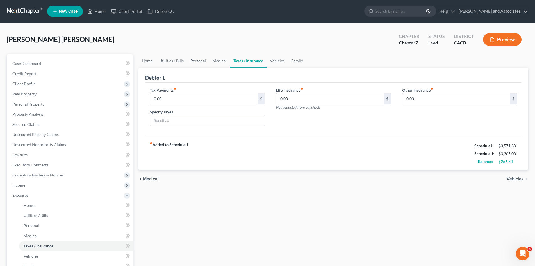
click at [207, 58] on link "Personal" at bounding box center [198, 60] width 22 height 13
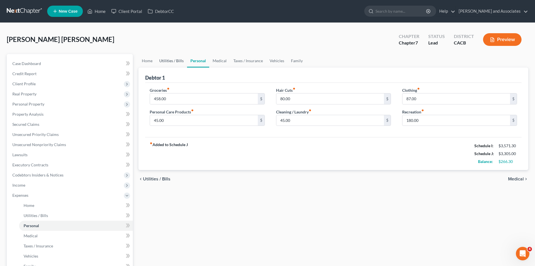
click at [167, 62] on link "Utilities / Bills" at bounding box center [171, 60] width 31 height 13
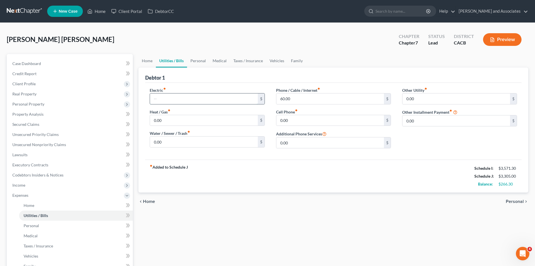
click at [180, 95] on input "text" at bounding box center [204, 98] width 108 height 11
type input "0"
click at [304, 98] on input "60.00" at bounding box center [330, 98] width 108 height 11
type input "80"
click at [302, 61] on link "Family" at bounding box center [297, 60] width 19 height 13
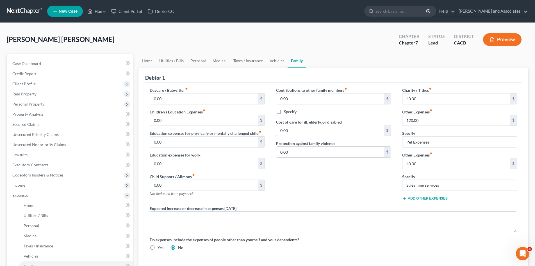
click at [428, 196] on button "Add Other Expenses" at bounding box center [425, 198] width 46 height 4
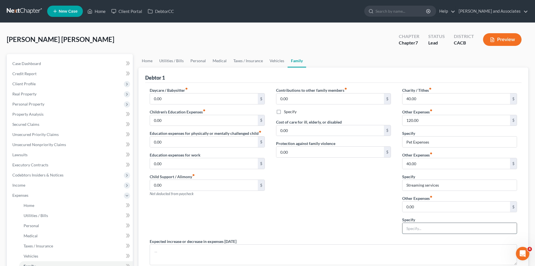
click at [423, 226] on input "text" at bounding box center [460, 228] width 114 height 11
type input "Gym Membership"
click at [435, 209] on input "0.00" at bounding box center [457, 206] width 108 height 11
type input "25"
click at [306, 190] on div "Contributions to other family members fiber_manual_record 0.00 $ Specify Cost o…" at bounding box center [334, 162] width 126 height 151
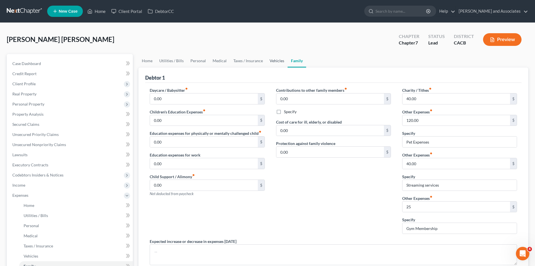
click at [272, 60] on link "Vehicles" at bounding box center [276, 60] width 21 height 13
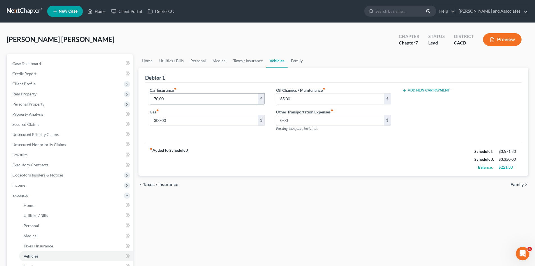
click at [217, 97] on input "70.00" at bounding box center [204, 98] width 108 height 11
type input "90"
click at [246, 62] on link "Taxes / Insurance" at bounding box center [248, 60] width 36 height 13
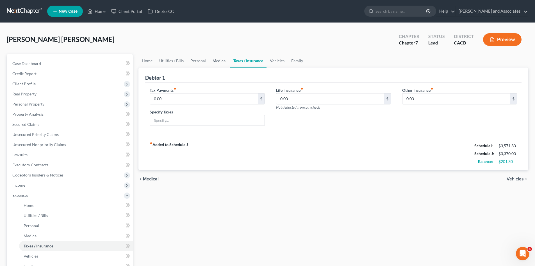
click at [215, 58] on link "Medical" at bounding box center [219, 60] width 21 height 13
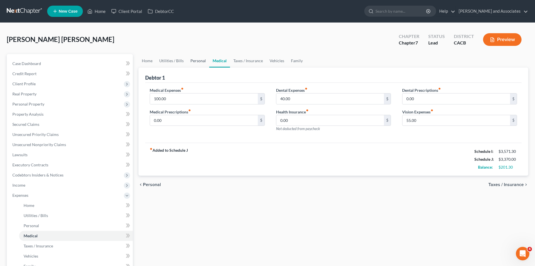
click at [198, 58] on link "Personal" at bounding box center [198, 60] width 22 height 13
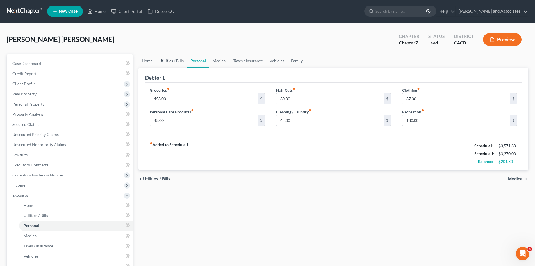
click at [174, 60] on link "Utilities / Bills" at bounding box center [171, 60] width 31 height 13
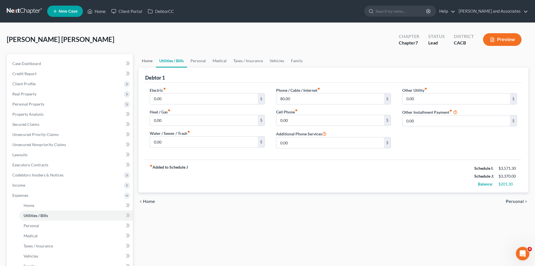
click at [149, 57] on link "Home" at bounding box center [147, 60] width 17 height 13
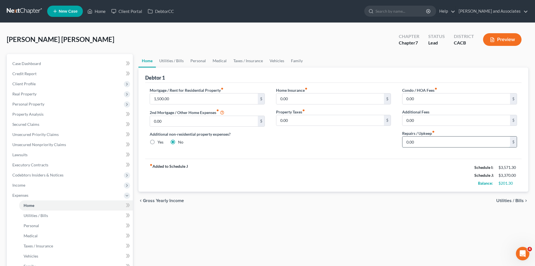
click at [460, 146] on input "0.00" at bounding box center [457, 141] width 108 height 11
type input "80"
click at [349, 146] on div "Home Insurance fiber_manual_record 0.00 $ Property Taxes fiber_manual_record 0.…" at bounding box center [334, 119] width 126 height 65
click at [429, 140] on input "80" at bounding box center [457, 141] width 108 height 11
type input "100"
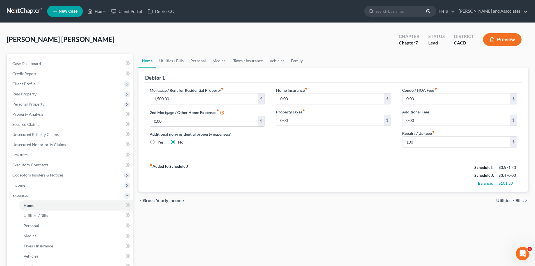
click at [367, 148] on div "Home Insurance fiber_manual_record 0.00 $ Property Taxes fiber_manual_record 0.…" at bounding box center [334, 119] width 126 height 65
click at [170, 61] on link "Utilities / Bills" at bounding box center [171, 60] width 31 height 13
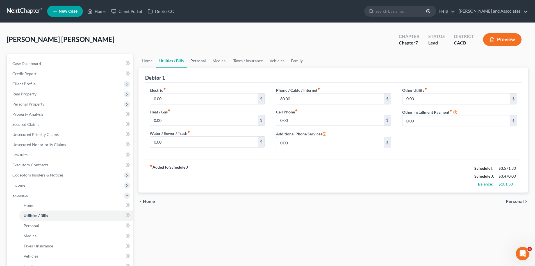
click at [199, 60] on link "Personal" at bounding box center [198, 60] width 22 height 13
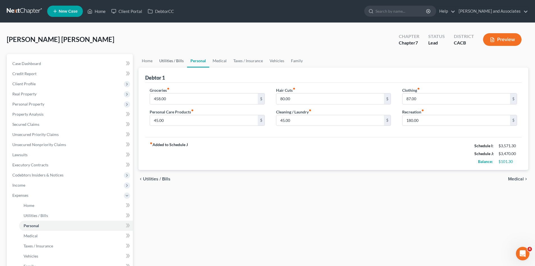
click at [169, 59] on link "Utilities / Bills" at bounding box center [171, 60] width 31 height 13
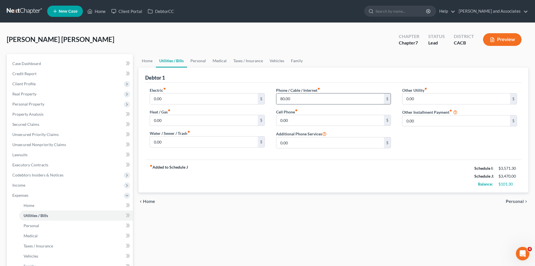
click at [306, 99] on input "80.00" at bounding box center [330, 98] width 108 height 11
type input "100"
drag, startPoint x: 290, startPoint y: 152, endPoint x: 209, endPoint y: 86, distance: 103.8
click at [287, 149] on div "Phone / Cable / Internet fiber_manual_record 100 $ Cell Phone fiber_manual_reco…" at bounding box center [334, 119] width 126 height 65
click at [194, 60] on link "Personal" at bounding box center [198, 60] width 22 height 13
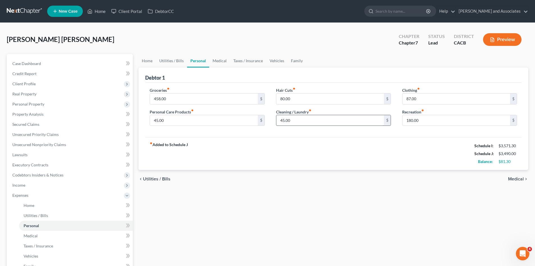
click at [317, 119] on input "45.00" at bounding box center [330, 120] width 108 height 11
type input "50"
click at [277, 61] on link "Vehicles" at bounding box center [276, 60] width 21 height 13
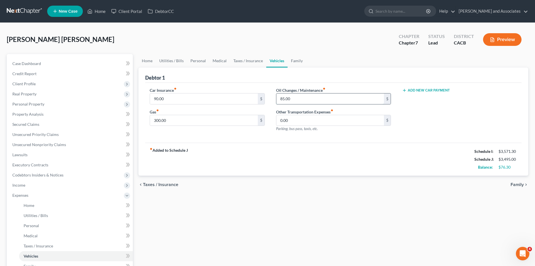
click at [296, 97] on input "85.00" at bounding box center [330, 98] width 108 height 11
click at [300, 63] on link "Family" at bounding box center [297, 60] width 19 height 13
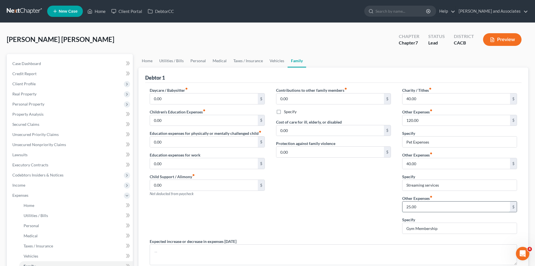
click at [418, 205] on input "25.00" at bounding box center [457, 206] width 108 height 11
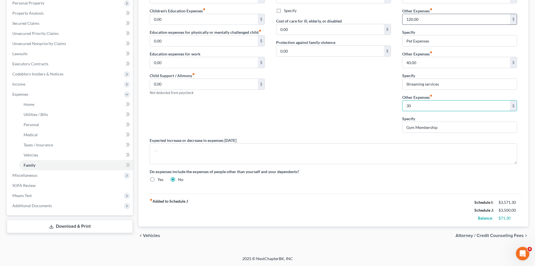
type input "30"
click at [428, 21] on input "120.00" at bounding box center [457, 19] width 108 height 11
click at [366, 86] on div "Contributions to other family members fiber_manual_record 0.00 $ Specify Cost o…" at bounding box center [334, 61] width 126 height 151
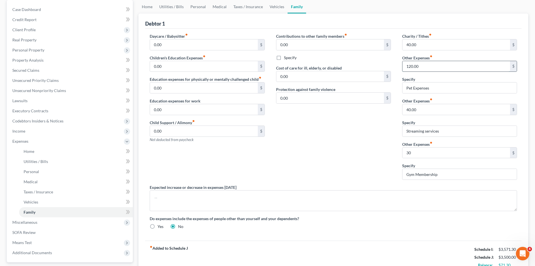
click at [433, 66] on input "120.00" at bounding box center [457, 66] width 108 height 11
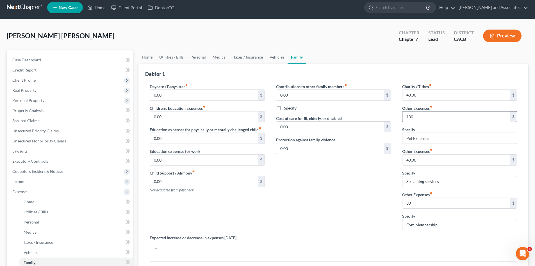
scroll to position [0, 0]
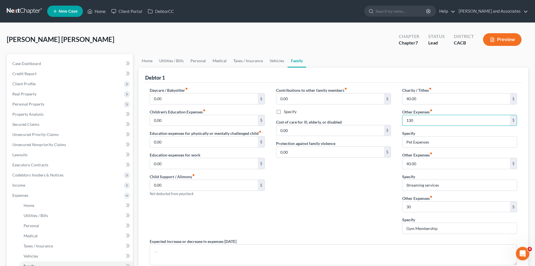
type input "130"
click at [326, 207] on div "Contributions to other family members fiber_manual_record 0.00 $ Specify Cost o…" at bounding box center [334, 162] width 126 height 151
click at [273, 62] on link "Vehicles" at bounding box center [276, 60] width 21 height 13
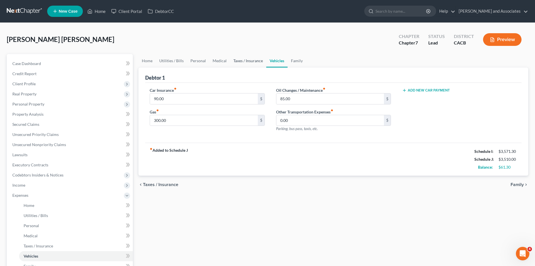
click at [248, 61] on link "Taxes / Insurance" at bounding box center [248, 60] width 36 height 13
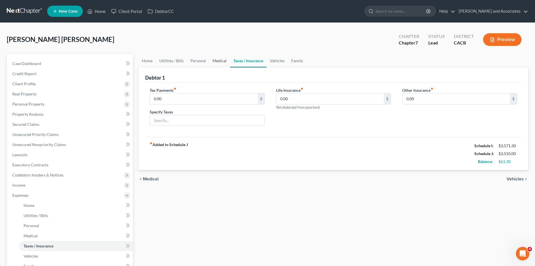
click at [219, 59] on link "Medical" at bounding box center [219, 60] width 21 height 13
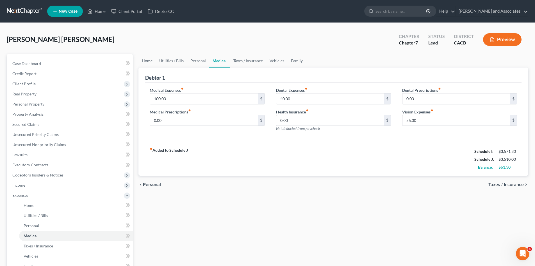
click at [155, 63] on link "Home" at bounding box center [147, 60] width 17 height 13
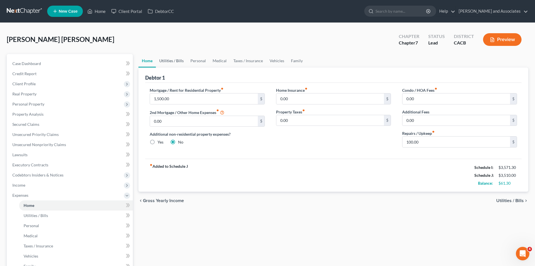
click at [162, 58] on link "Utilities / Bills" at bounding box center [171, 60] width 31 height 13
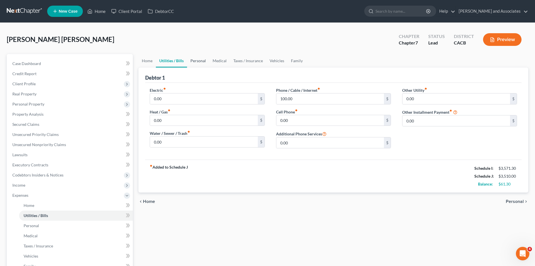
click at [202, 60] on link "Personal" at bounding box center [198, 60] width 22 height 13
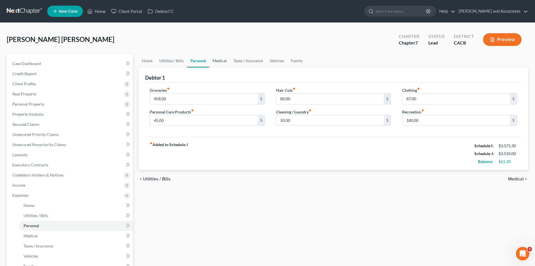
click at [226, 60] on link "Medical" at bounding box center [219, 60] width 21 height 13
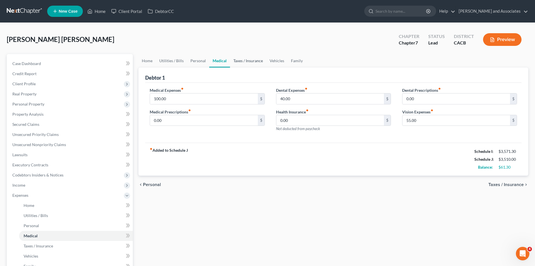
click at [243, 61] on link "Taxes / Insurance" at bounding box center [248, 60] width 36 height 13
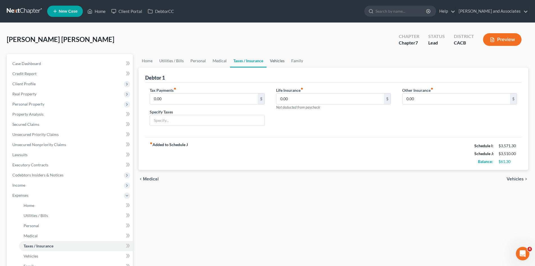
click at [275, 61] on link "Vehicles" at bounding box center [277, 60] width 21 height 13
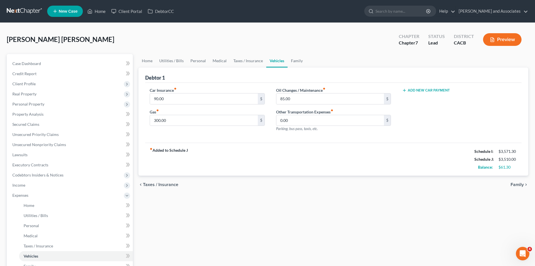
click at [307, 60] on ul "Home Utilities / Bills Personal Medical Taxes / Insurance Vehicles Family" at bounding box center [334, 60] width 390 height 13
click at [298, 60] on link "Family" at bounding box center [297, 60] width 19 height 13
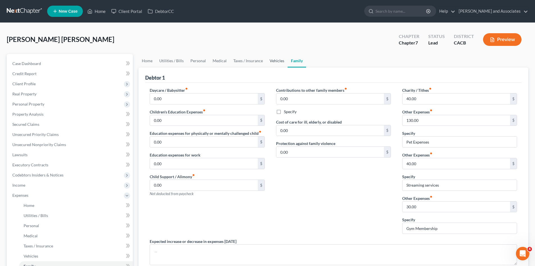
click at [275, 63] on link "Vehicles" at bounding box center [276, 60] width 21 height 13
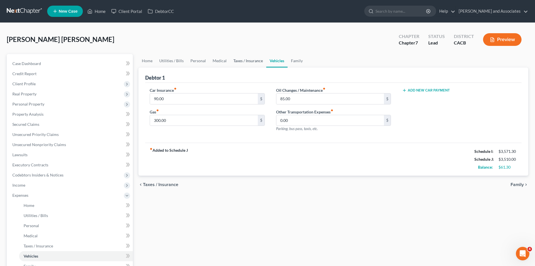
click at [249, 61] on link "Taxes / Insurance" at bounding box center [248, 60] width 36 height 13
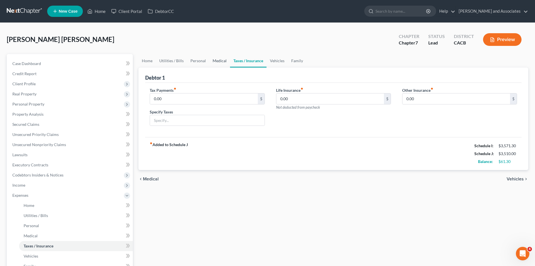
click at [219, 61] on link "Medical" at bounding box center [219, 60] width 21 height 13
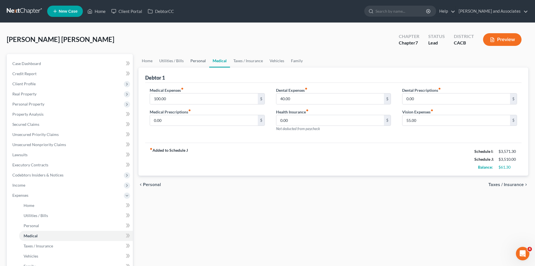
click at [201, 61] on link "Personal" at bounding box center [198, 60] width 22 height 13
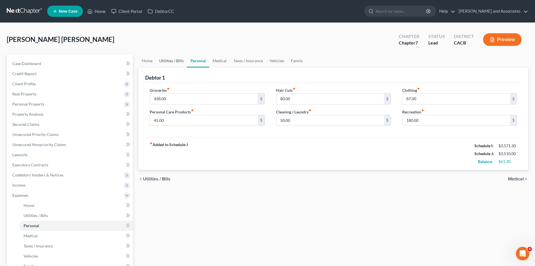
click at [175, 63] on link "Utilities / Bills" at bounding box center [171, 60] width 31 height 13
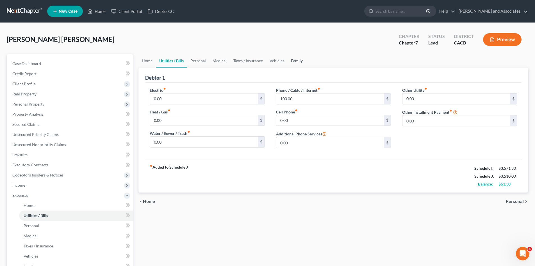
click at [301, 61] on link "Family" at bounding box center [297, 60] width 19 height 13
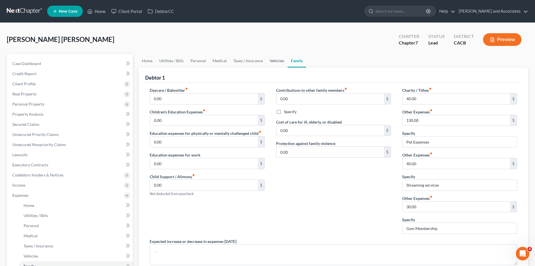
click at [270, 62] on link "Vehicles" at bounding box center [276, 60] width 21 height 13
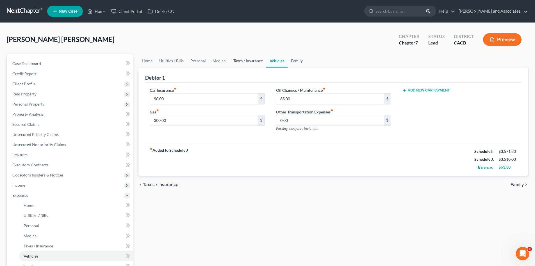
click at [246, 62] on link "Taxes / Insurance" at bounding box center [248, 60] width 36 height 13
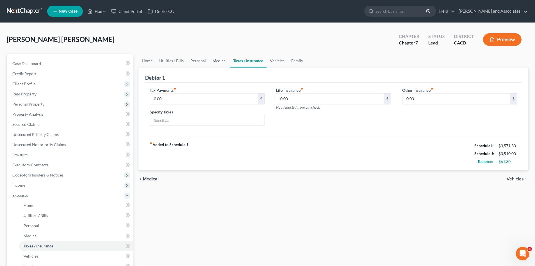
click at [210, 60] on link "Medical" at bounding box center [219, 60] width 21 height 13
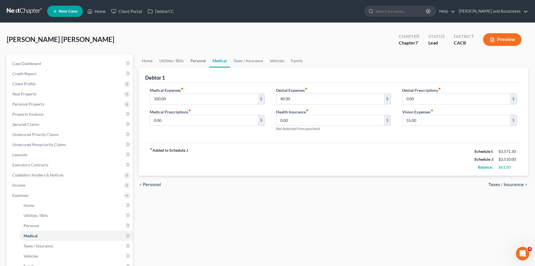
click at [198, 60] on link "Personal" at bounding box center [198, 60] width 22 height 13
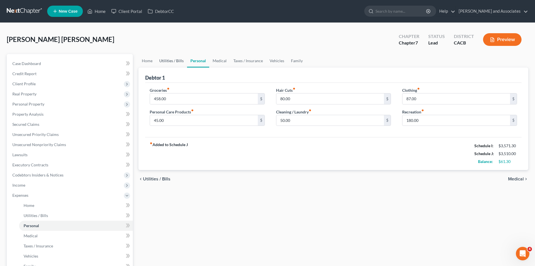
click at [174, 60] on link "Utilities / Bills" at bounding box center [171, 60] width 31 height 13
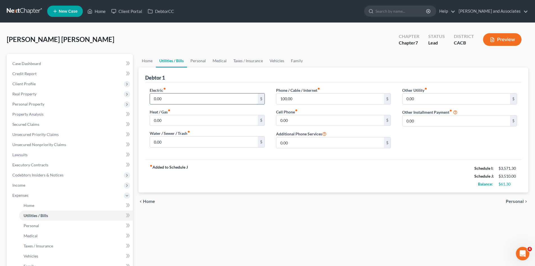
click at [165, 100] on input "0.00" at bounding box center [204, 98] width 108 height 11
type input "20"
click at [193, 118] on input "0.00" at bounding box center [204, 120] width 108 height 11
type input "20"
click at [187, 138] on input "0.00" at bounding box center [204, 141] width 108 height 11
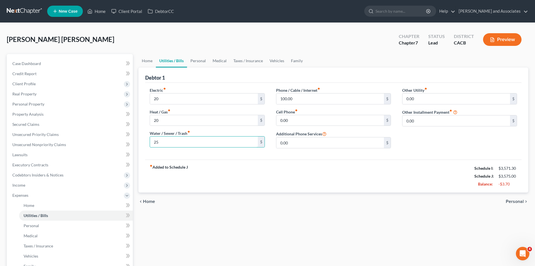
type input "25"
click at [188, 126] on div "Electric fiber_manual_record 20 $ Heat / Gas fiber_manual_record 20 $ Water / S…" at bounding box center [207, 119] width 126 height 65
click at [190, 121] on input "20" at bounding box center [204, 120] width 108 height 11
click at [163, 95] on input "20" at bounding box center [204, 98] width 108 height 11
type input "25"
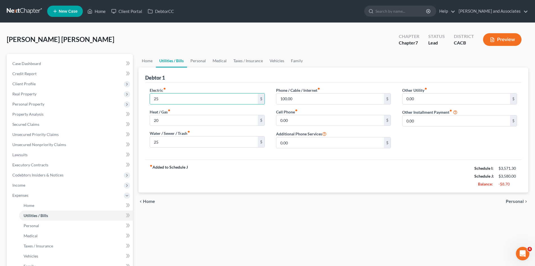
click at [285, 185] on div "fiber_manual_record Added to Schedule J Schedule I: $3,571.30 Schedule J: $3,58…" at bounding box center [333, 175] width 377 height 33
click at [196, 59] on link "Personal" at bounding box center [198, 60] width 22 height 13
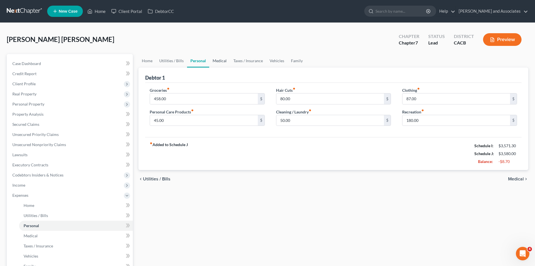
click at [221, 60] on link "Medical" at bounding box center [219, 60] width 21 height 13
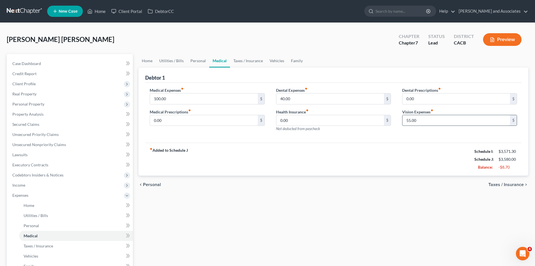
drag, startPoint x: 424, startPoint y: 118, endPoint x: 426, endPoint y: 125, distance: 7.4
click at [424, 118] on input "55.00" at bounding box center [457, 120] width 108 height 11
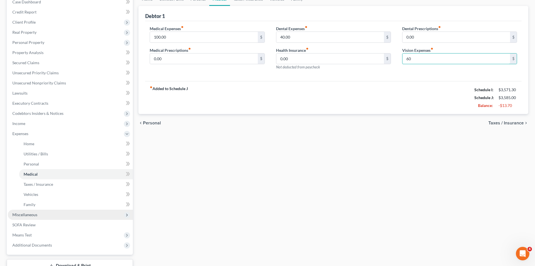
scroll to position [89, 0]
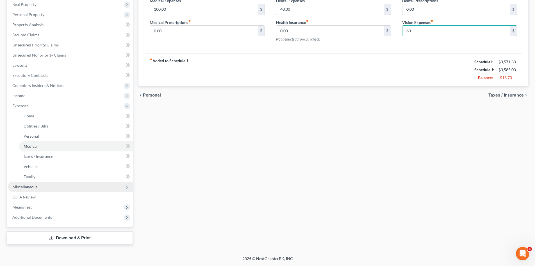
click at [26, 189] on span "Miscellaneous" at bounding box center [70, 187] width 125 height 10
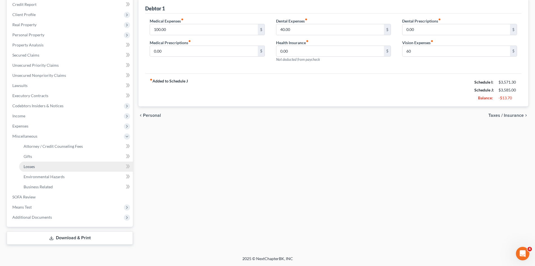
scroll to position [69, 0]
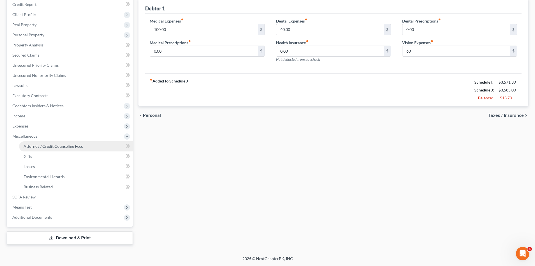
click at [61, 144] on span "Attorney / Credit Counseling Fees" at bounding box center [53, 146] width 59 height 5
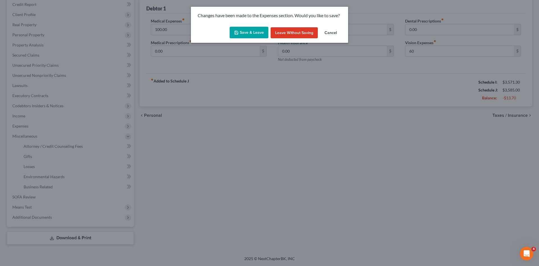
click at [254, 35] on button "Save & Leave" at bounding box center [249, 33] width 39 height 12
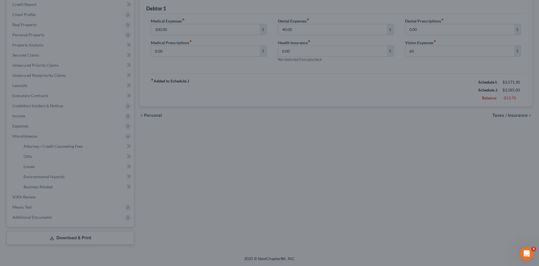
type input "60.00"
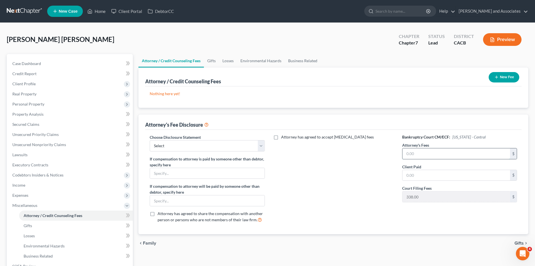
click at [442, 153] on input "text" at bounding box center [457, 153] width 108 height 11
type input "2,000"
click at [446, 175] on input "text" at bounding box center [457, 175] width 108 height 11
type input "2,000"
click at [207, 150] on select "Select Disclosure" at bounding box center [207, 145] width 115 height 11
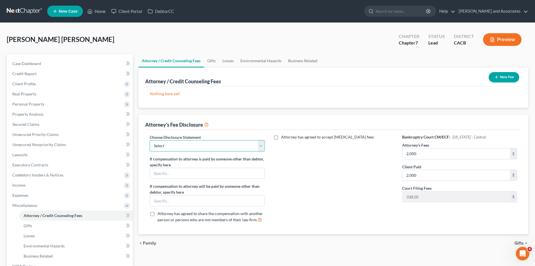
select select "0"
click at [150, 140] on select "Select Disclosure" at bounding box center [207, 145] width 115 height 11
click at [208, 62] on link "Gifts" at bounding box center [211, 60] width 15 height 13
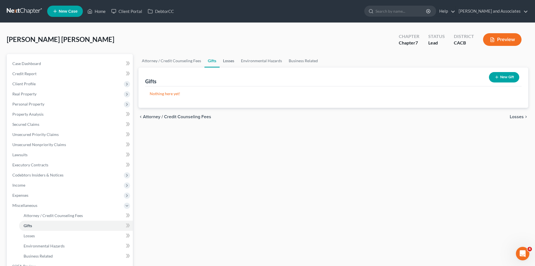
click at [228, 63] on link "Losses" at bounding box center [229, 60] width 18 height 13
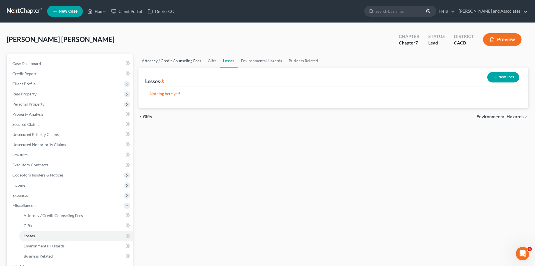
click at [172, 57] on link "Attorney / Credit Counseling Fees" at bounding box center [172, 60] width 66 height 13
select select "0"
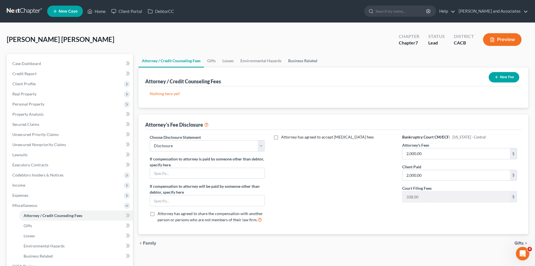
click at [304, 61] on link "Business Related" at bounding box center [303, 60] width 36 height 13
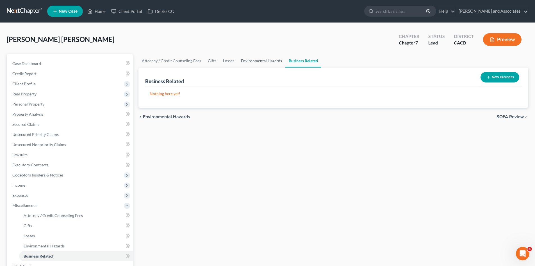
click at [257, 59] on link "Environmental Hazards" at bounding box center [262, 60] width 48 height 13
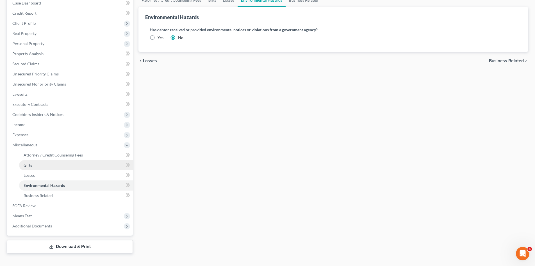
scroll to position [22, 0]
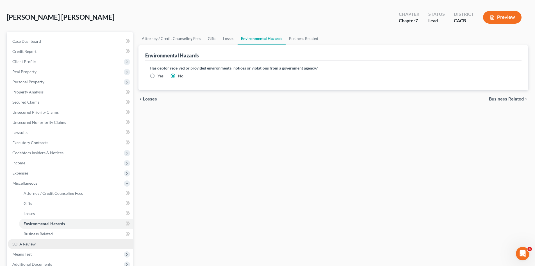
click at [37, 241] on link "SOFA Review" at bounding box center [70, 244] width 125 height 10
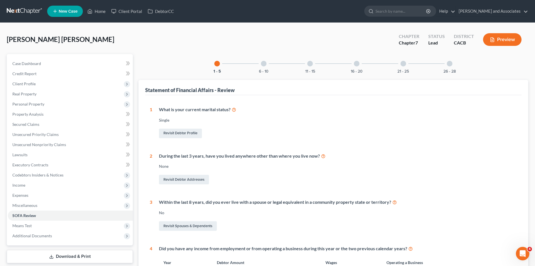
click at [264, 67] on div "6 - 10" at bounding box center [263, 63] width 19 height 19
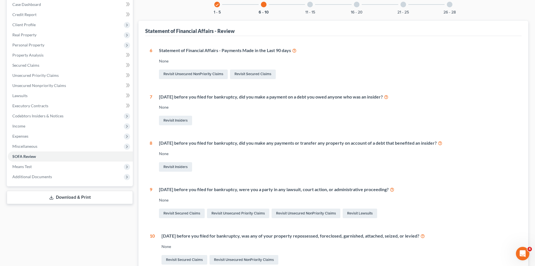
scroll to position [118, 0]
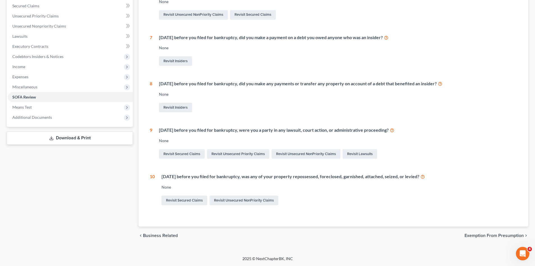
click at [383, 128] on div "Within 1 year before you filed for bankruptcy, were you a party in any lawsuit,…" at bounding box center [338, 130] width 358 height 6
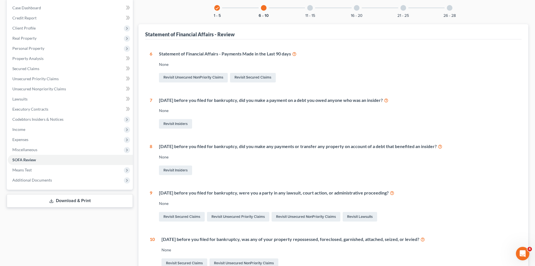
scroll to position [25, 0]
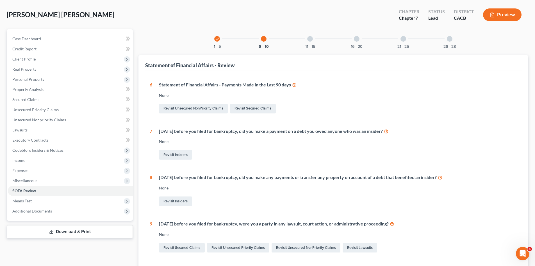
click at [260, 39] on div "6 - 10" at bounding box center [263, 38] width 19 height 19
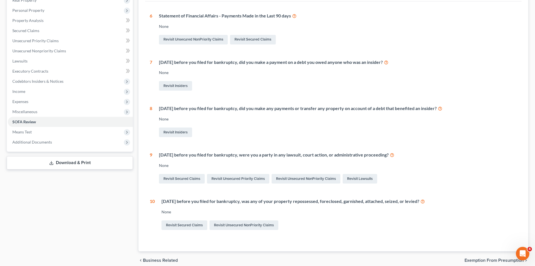
scroll to position [0, 0]
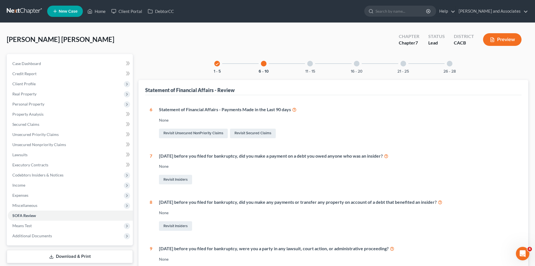
drag, startPoint x: 305, startPoint y: 62, endPoint x: 320, endPoint y: 67, distance: 16.4
click at [305, 62] on div "11 - 15" at bounding box center [310, 63] width 19 height 19
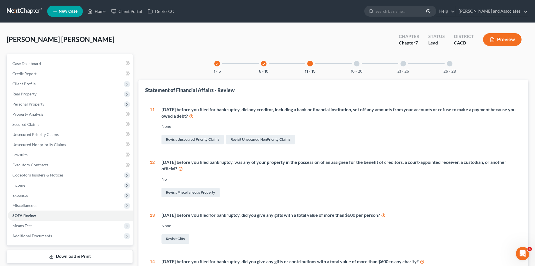
click at [357, 62] on div at bounding box center [357, 64] width 6 height 6
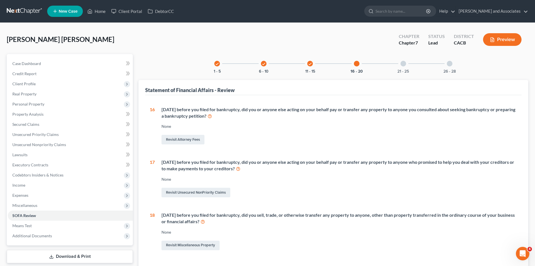
click at [401, 62] on div at bounding box center [404, 64] width 6 height 6
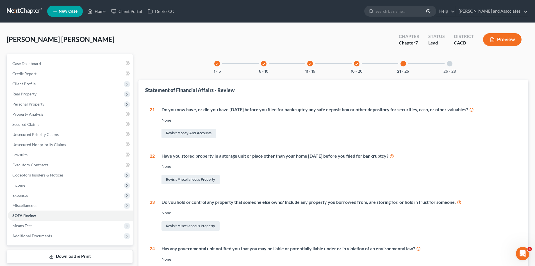
click at [451, 64] on div at bounding box center [450, 64] width 6 height 6
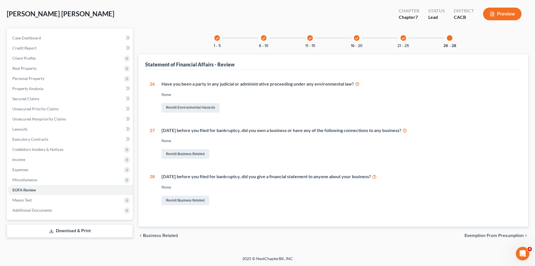
click at [85, 231] on link "Download & Print" at bounding box center [70, 230] width 126 height 13
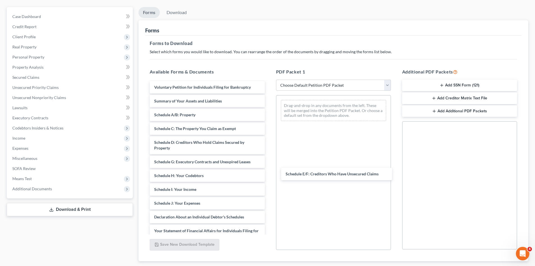
drag, startPoint x: 206, startPoint y: 162, endPoint x: 303, endPoint y: 142, distance: 98.9
click at [269, 181] on div "Schedule E/F: Creditors Who Have Unsecured Claims Voluntary Petition for Indivi…" at bounding box center [207, 208] width 124 height 255
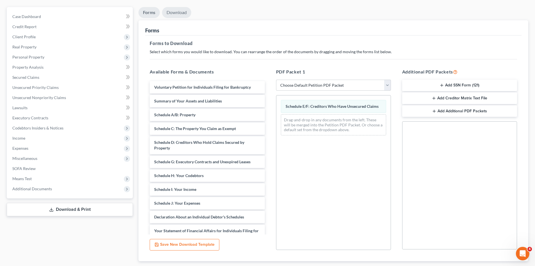
click at [179, 15] on link "Download" at bounding box center [176, 12] width 29 height 11
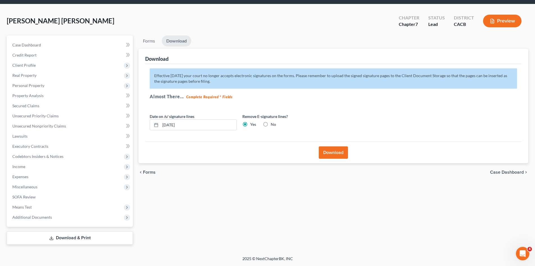
click at [331, 155] on button "Download" at bounding box center [333, 152] width 29 height 12
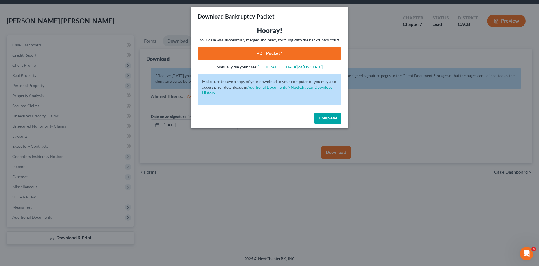
click at [325, 53] on link "PDF Packet 1" at bounding box center [270, 53] width 144 height 12
click at [337, 120] on button "Complete!" at bounding box center [328, 117] width 27 height 11
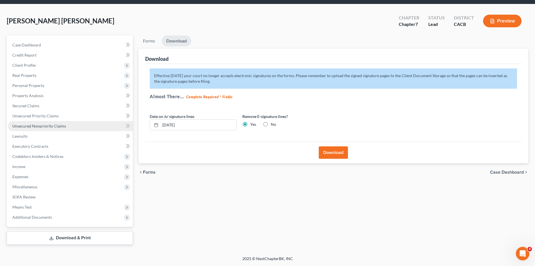
click at [69, 128] on link "Unsecured Nonpriority Claims" at bounding box center [70, 126] width 125 height 10
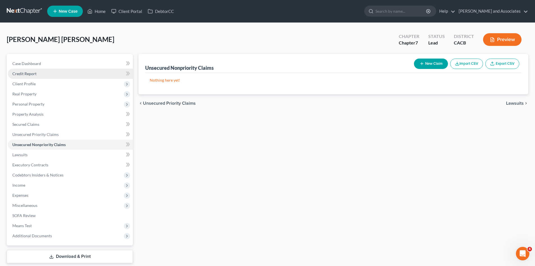
click at [67, 72] on link "Credit Report" at bounding box center [70, 74] width 125 height 10
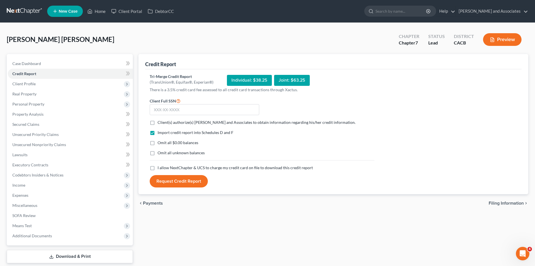
click at [158, 119] on label "Client(s) authorize(s) Michael B. Clayton and Associates to obtain information …" at bounding box center [257, 122] width 198 height 6
click at [160, 119] on input "Client(s) authorize(s) Michael B. Clayton and Associates to obtain information …" at bounding box center [162, 121] width 4 height 4
checkbox input "true"
click at [158, 142] on label "Omit all $0.00 balances" at bounding box center [178, 143] width 41 height 6
click at [160, 142] on input "Omit all $0.00 balances" at bounding box center [162, 142] width 4 height 4
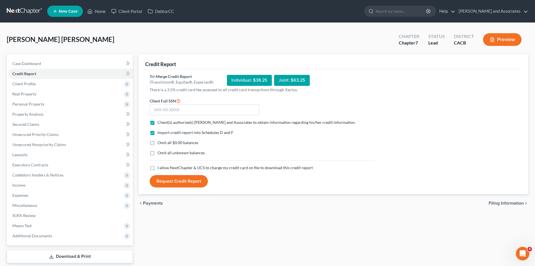
checkbox input "true"
click at [158, 152] on label "Omit all unknown balances" at bounding box center [181, 153] width 47 height 6
click at [160, 152] on input "Omit all unknown balances" at bounding box center [162, 152] width 4 height 4
checkbox input "true"
drag, startPoint x: 152, startPoint y: 167, endPoint x: 180, endPoint y: 130, distance: 45.5
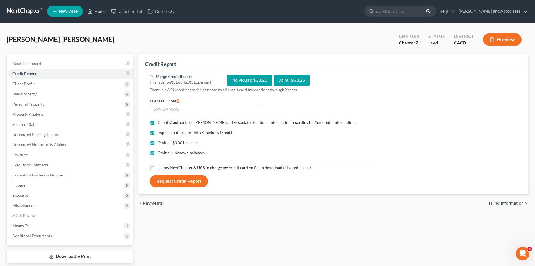
click at [158, 167] on label "I allow NextChapter & UCS to charge my credit card on file to download this cre…" at bounding box center [235, 168] width 155 height 6
click at [160, 167] on input "I allow NextChapter & UCS to charge my credit card on file to download this cre…" at bounding box center [162, 167] width 4 height 4
checkbox input "true"
click at [192, 110] on input "text" at bounding box center [205, 109] width 110 height 11
type input "620-64-9137"
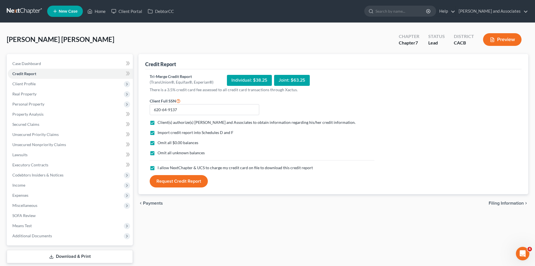
click at [157, 182] on button "Request Credit Report" at bounding box center [179, 181] width 58 height 12
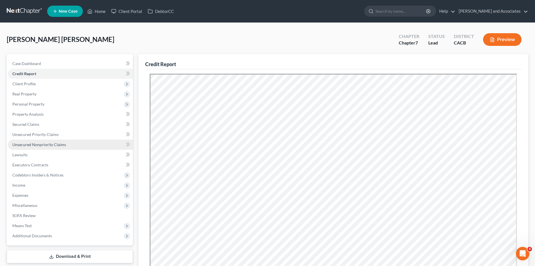
click at [64, 143] on span "Unsecured Nonpriority Claims" at bounding box center [39, 144] width 54 height 5
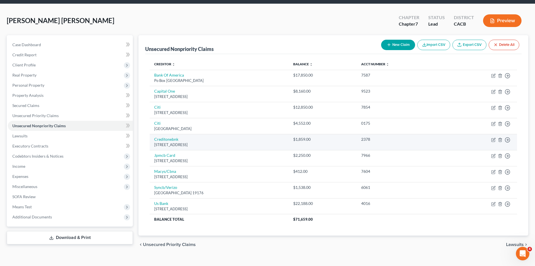
scroll to position [28, 0]
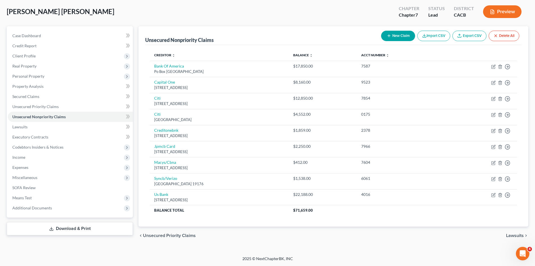
click at [80, 226] on link "Download & Print" at bounding box center [70, 228] width 126 height 13
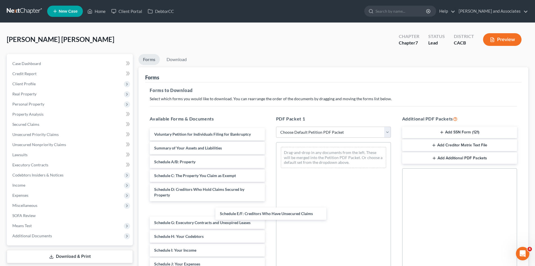
drag, startPoint x: 168, startPoint y: 206, endPoint x: 317, endPoint y: 198, distance: 149.5
click at [269, 207] on div "Schedule E/F: Creditors Who Have Unsecured Claims Voluntary Petition for Indivi…" at bounding box center [207, 262] width 124 height 269
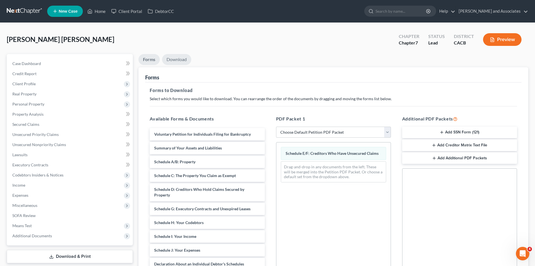
click at [178, 61] on link "Download" at bounding box center [176, 59] width 29 height 11
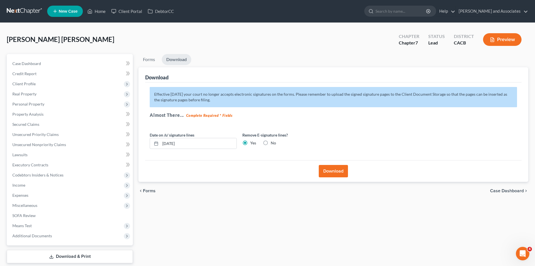
click at [338, 171] on button "Download" at bounding box center [333, 171] width 29 height 12
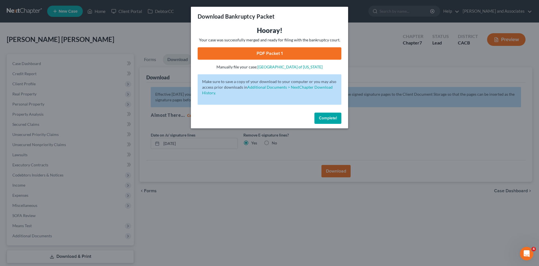
click at [327, 59] on link "PDF Packet 1" at bounding box center [270, 53] width 144 height 12
